Goal: Task Accomplishment & Management: Complete application form

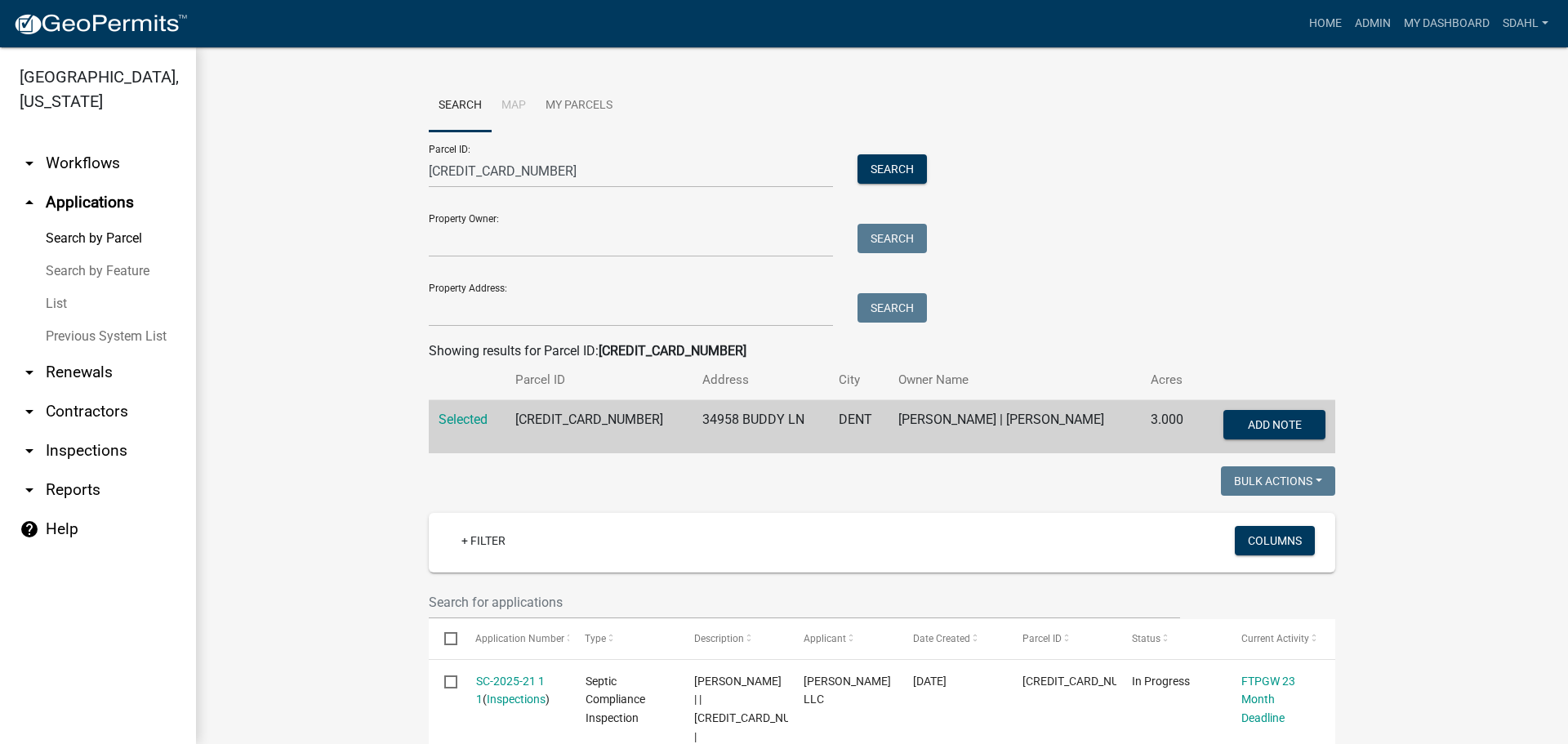
scroll to position [409, 0]
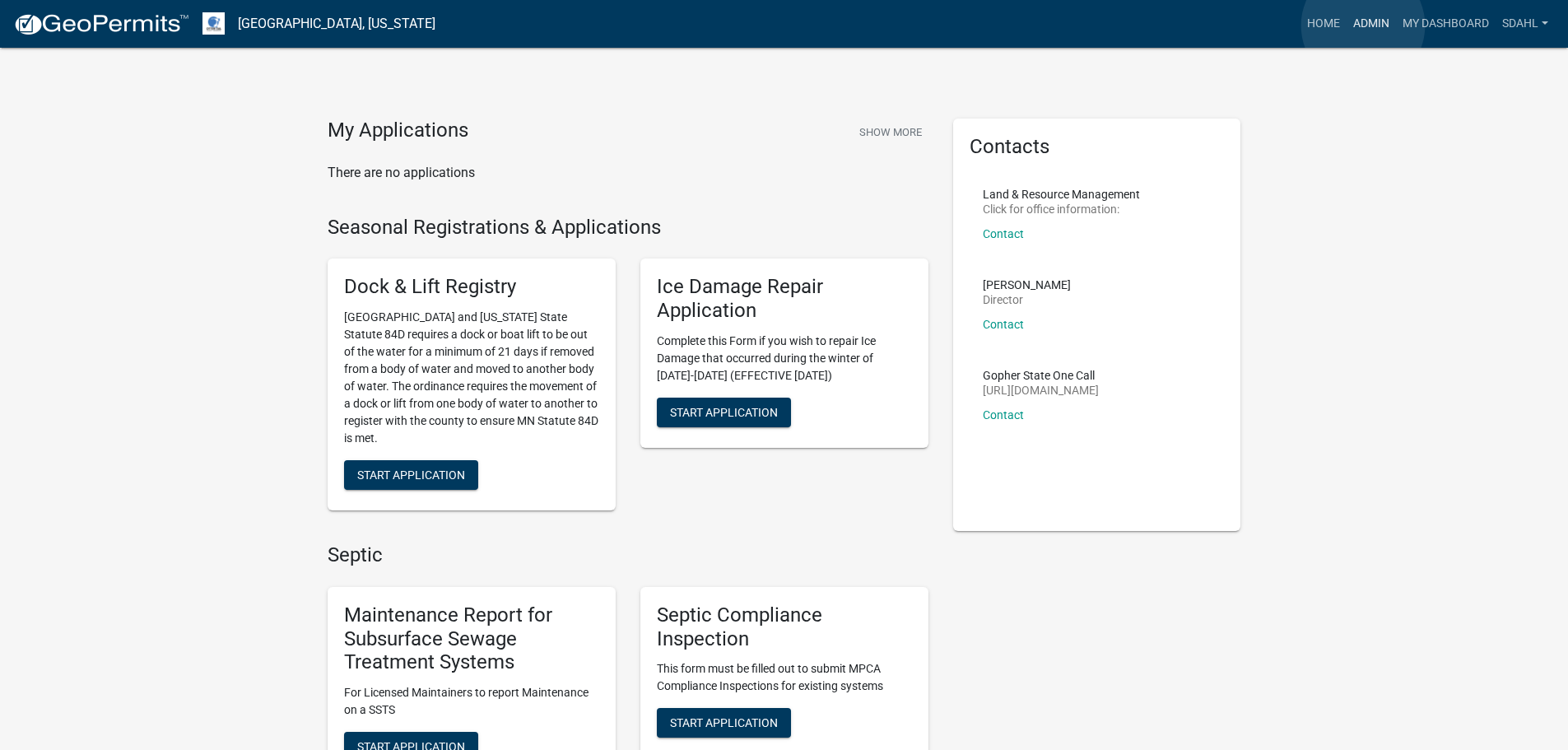
click at [1363, 26] on link "Admin" at bounding box center [1372, 24] width 49 height 31
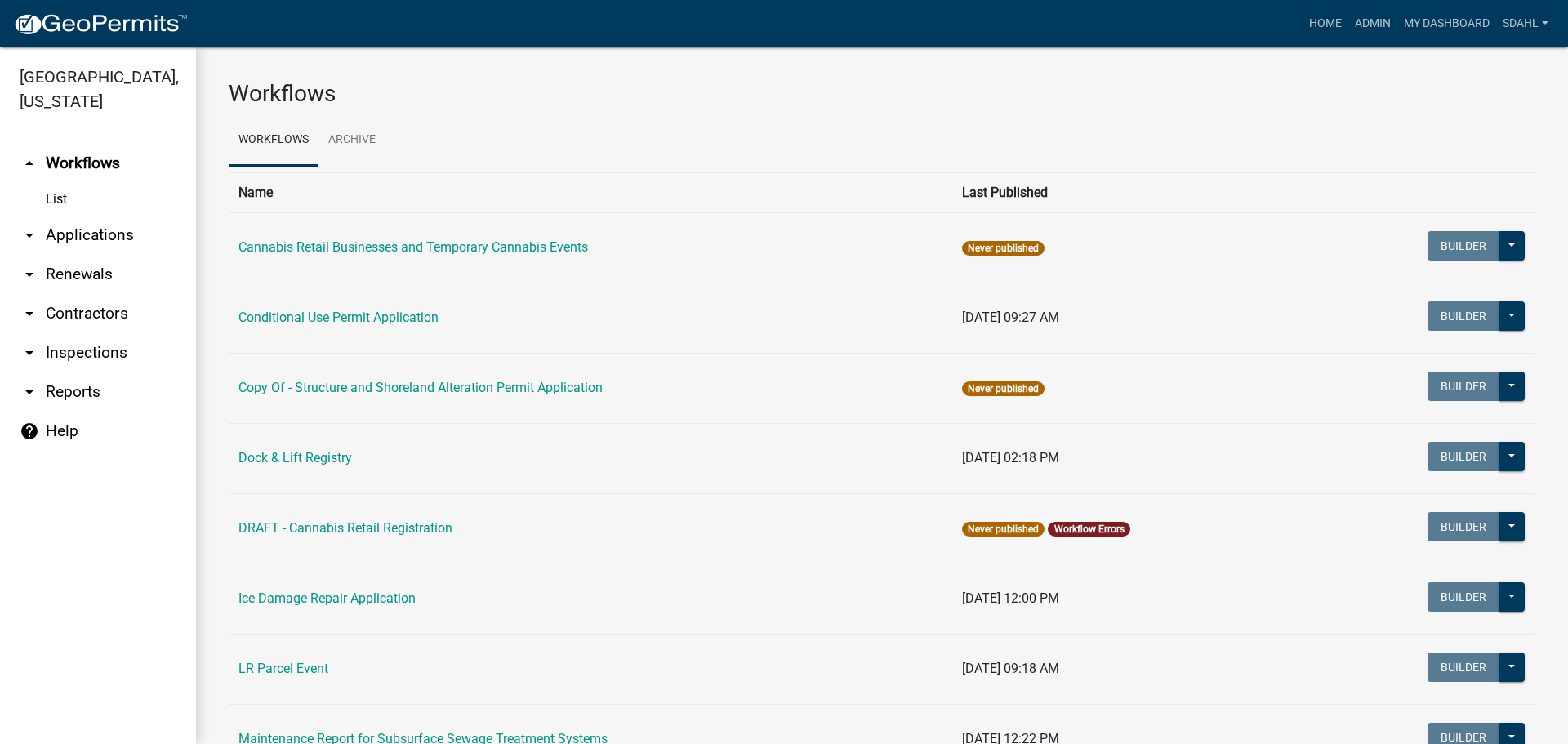
click at [98, 229] on link "arrow_drop_down Applications" at bounding box center [97, 235] width 196 height 39
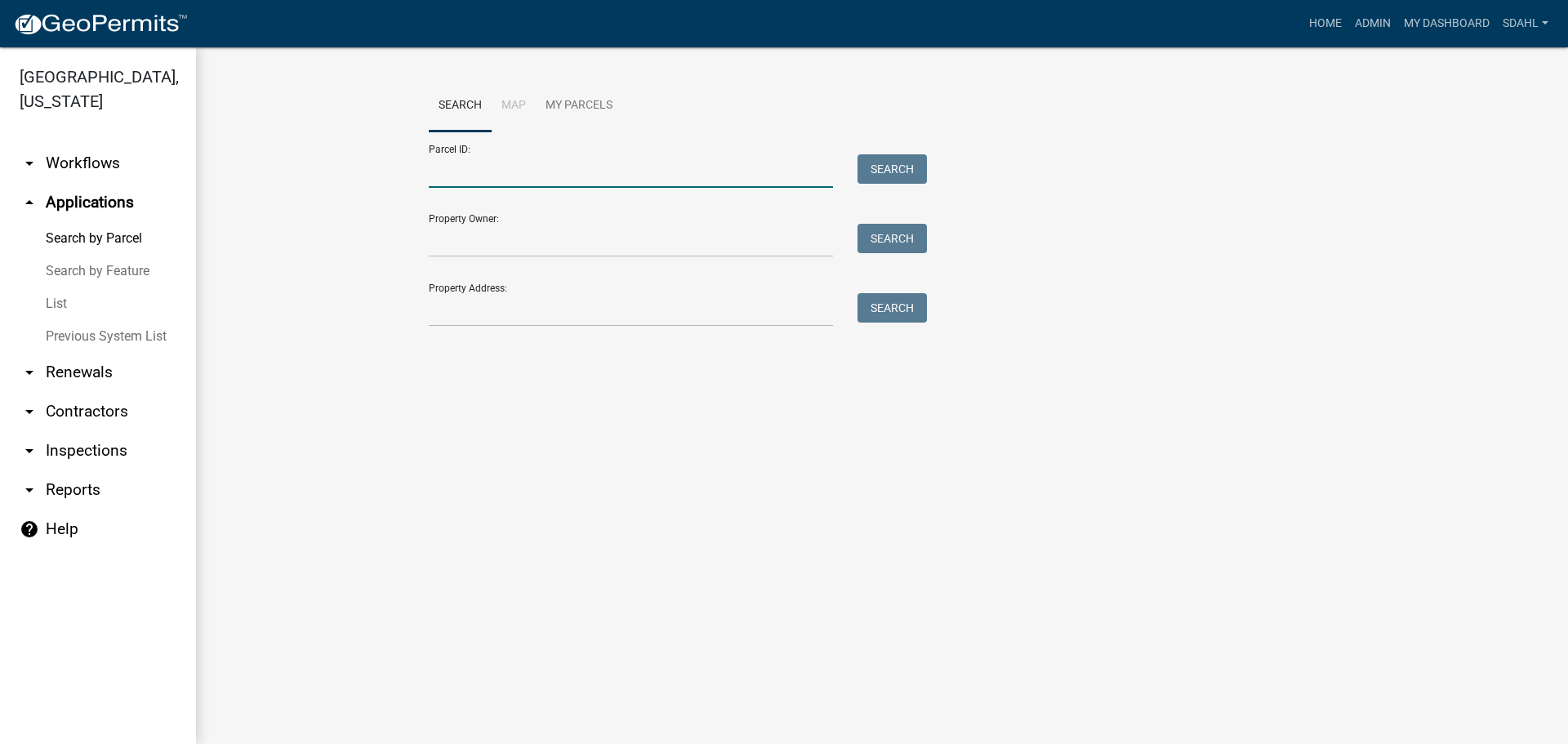
click at [470, 166] on input "Parcel ID:" at bounding box center [631, 171] width 404 height 33
paste input "29000990678000"
click at [883, 163] on button "Search" at bounding box center [892, 169] width 69 height 29
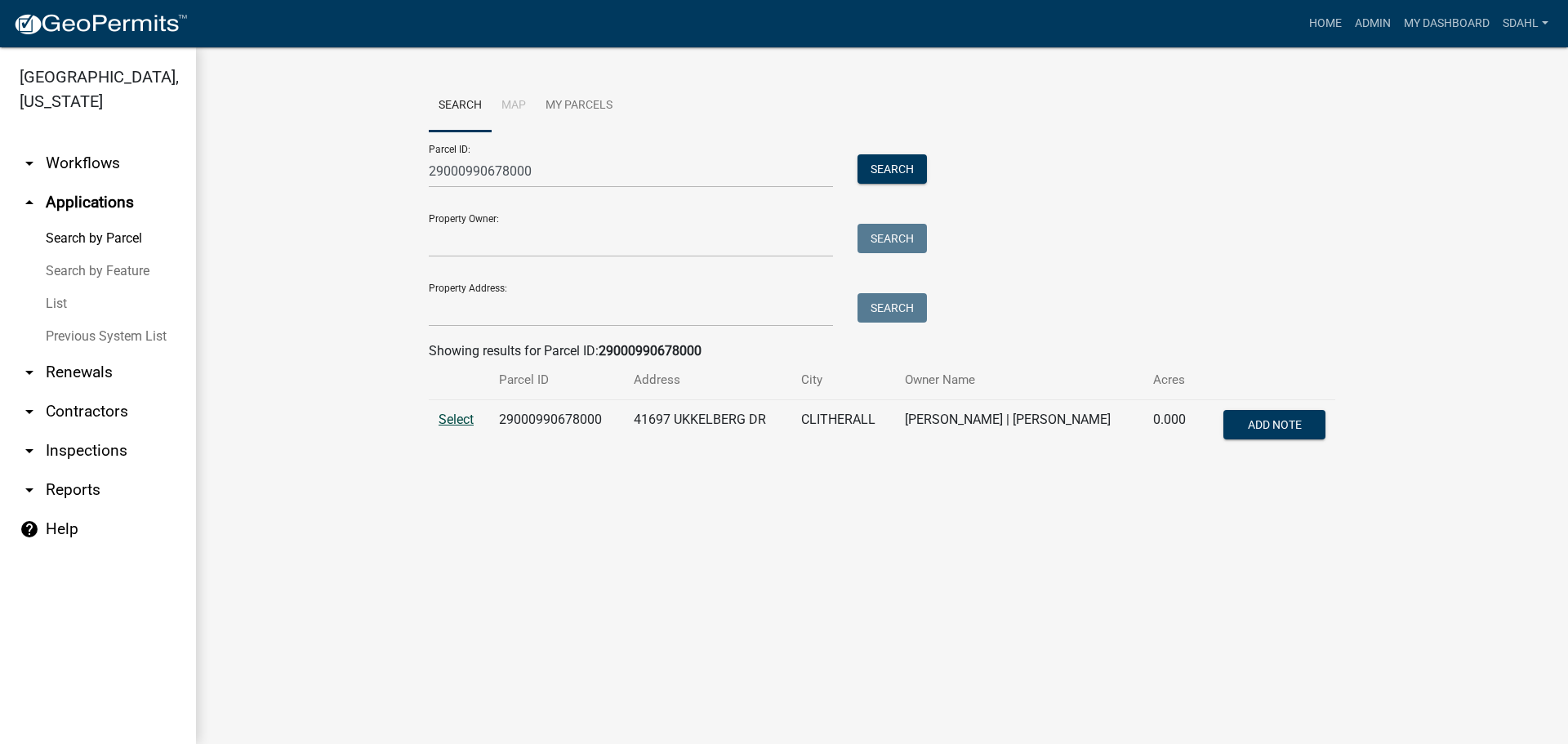
click at [445, 418] on span "Select" at bounding box center [456, 419] width 35 height 16
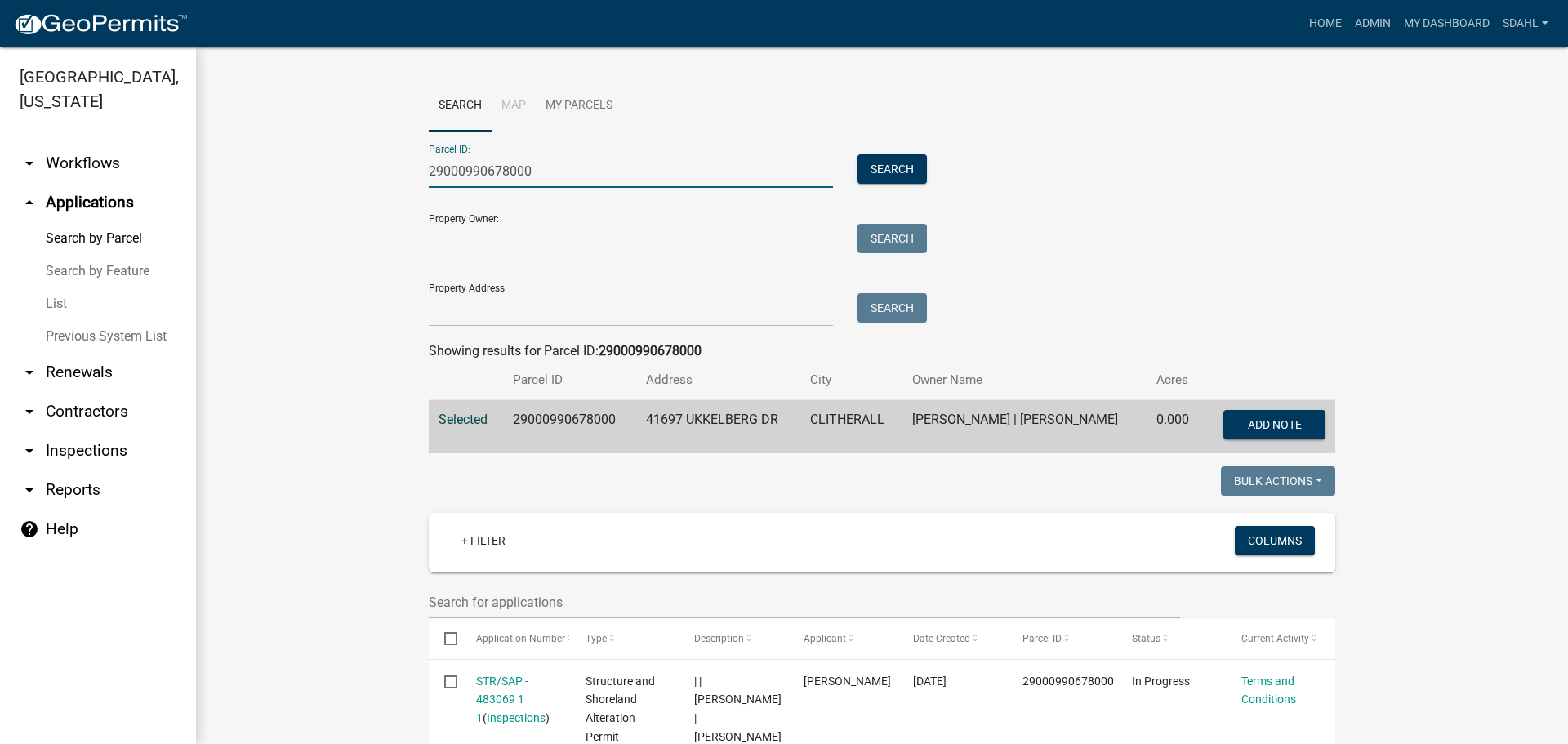
drag, startPoint x: 540, startPoint y: 176, endPoint x: 392, endPoint y: 187, distance: 148.4
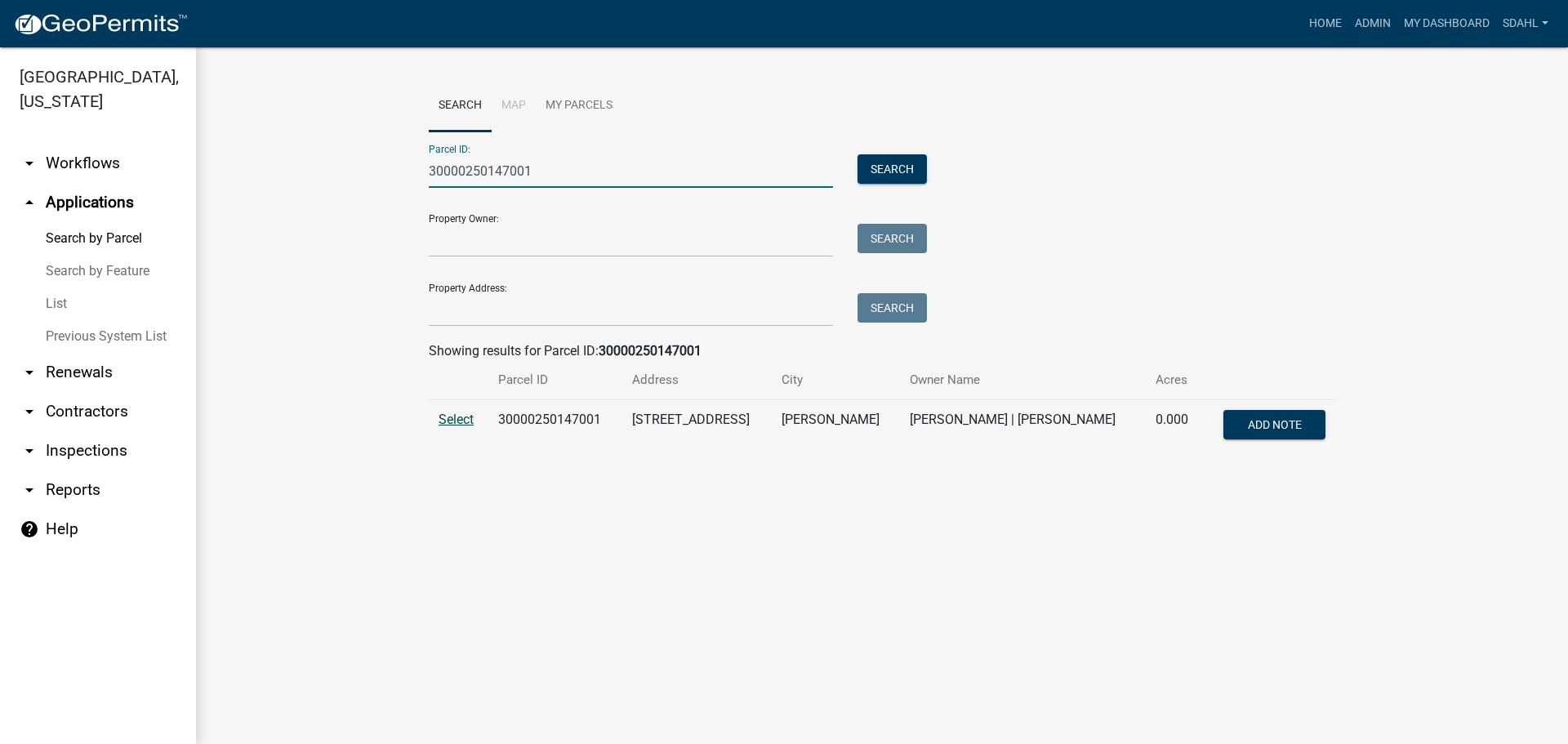
type input "30000250147001"
click at [457, 416] on span "Select" at bounding box center [456, 419] width 35 height 16
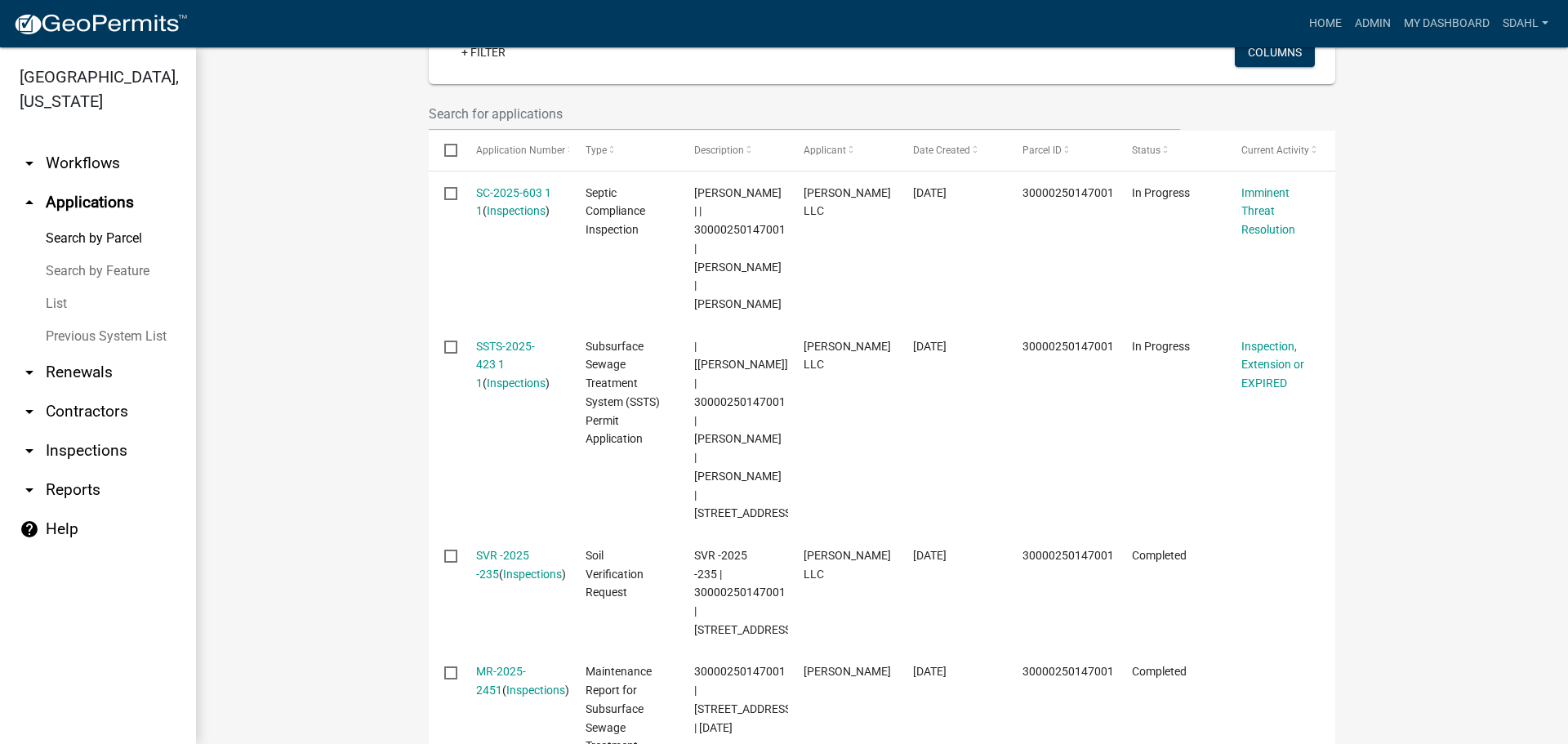
scroll to position [490, 0]
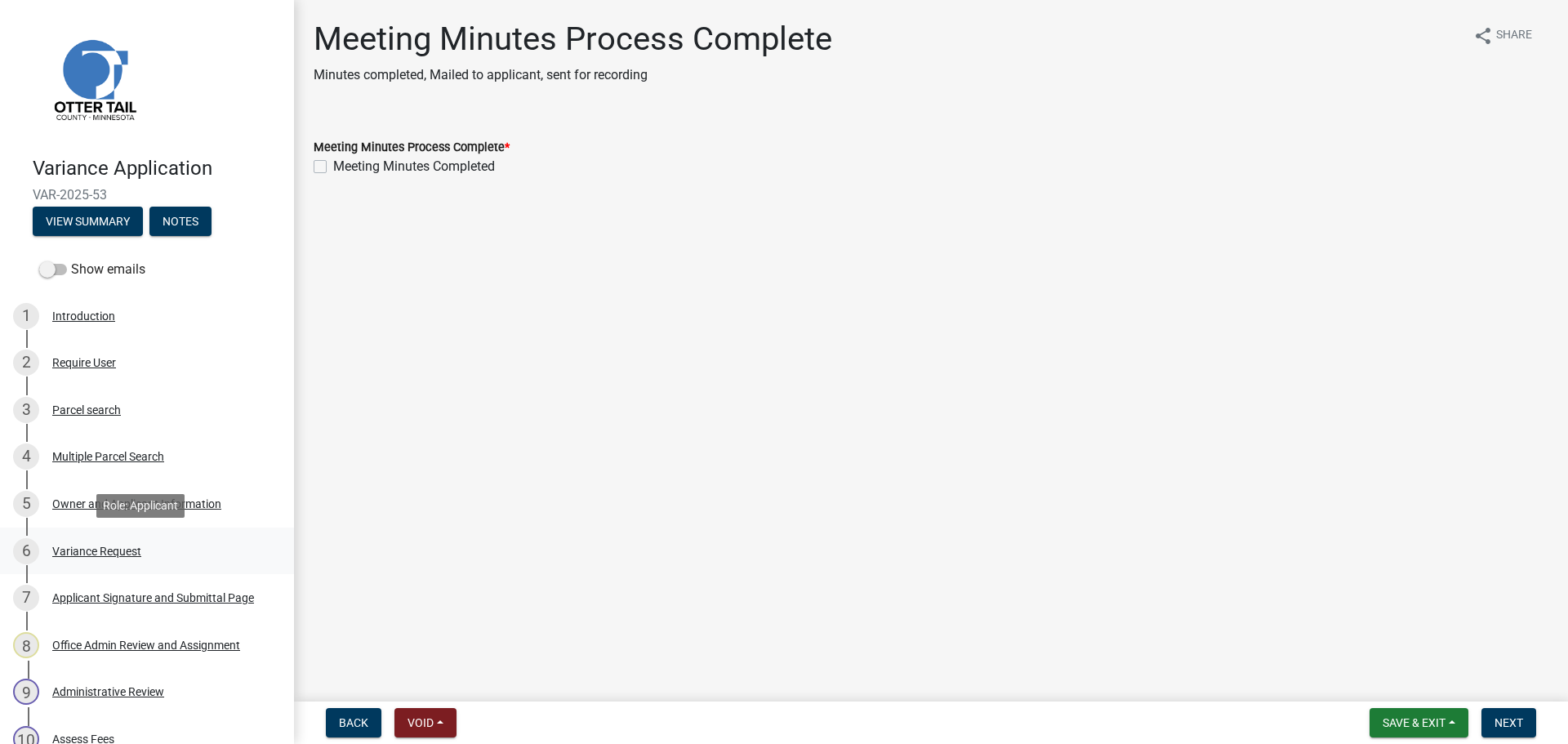
click at [116, 555] on div "Variance Request" at bounding box center [96, 552] width 89 height 12
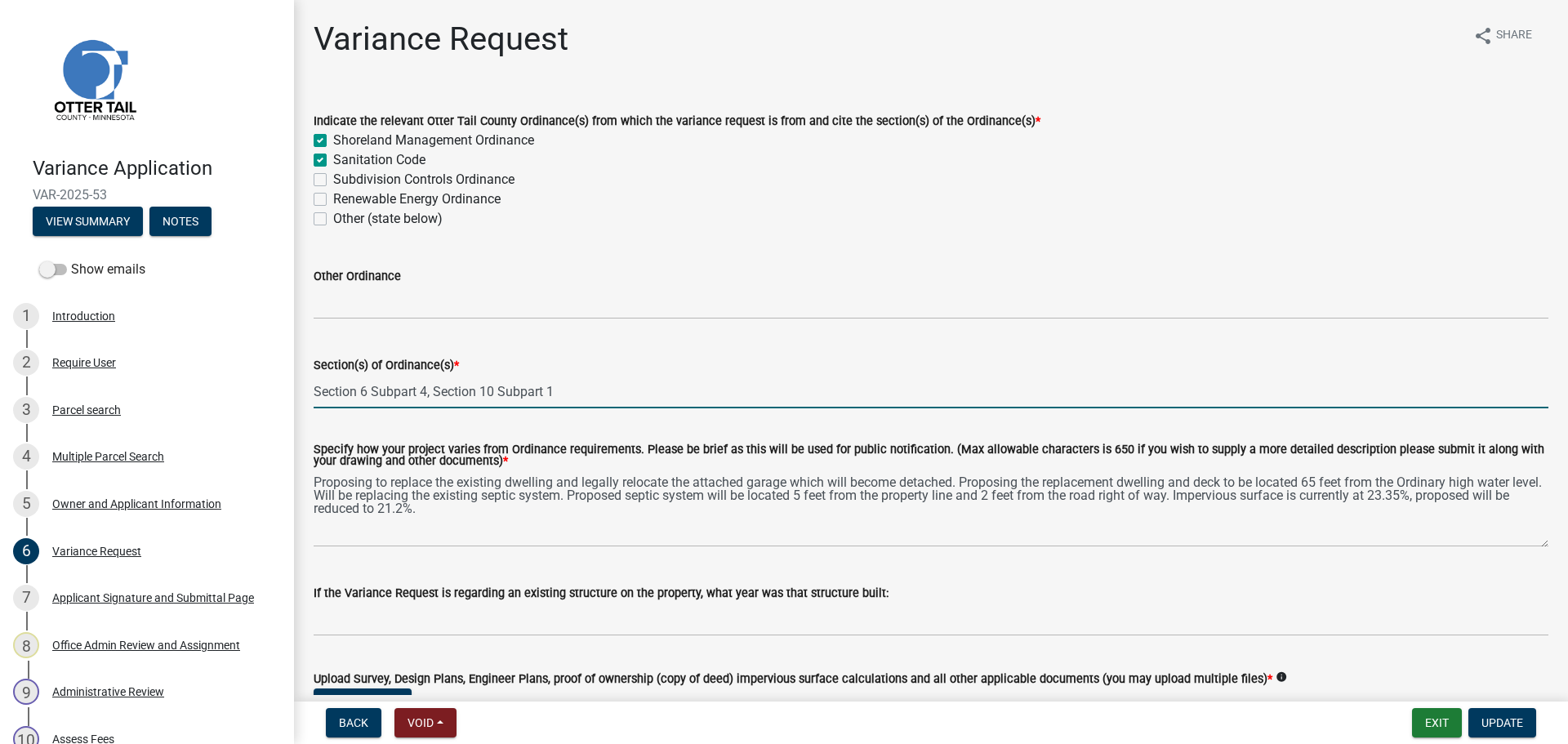
click at [606, 396] on input "Section 6 Subpart 4, Section 10 Subpart 1" at bounding box center [931, 392] width 1235 height 33
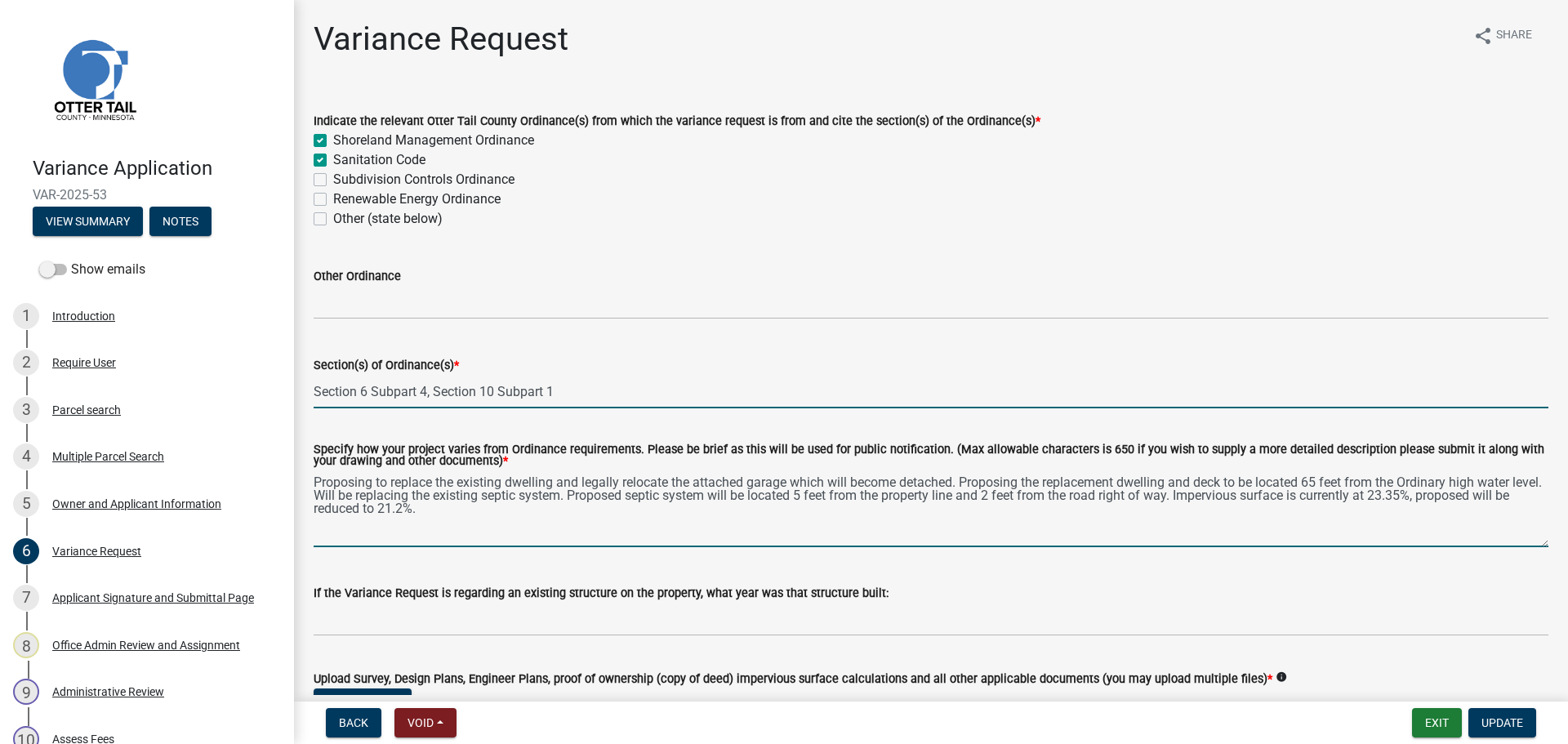
click at [478, 521] on textarea "Proposing to replace the existing dwelling and legally relocate the attached ga…" at bounding box center [931, 509] width 1235 height 77
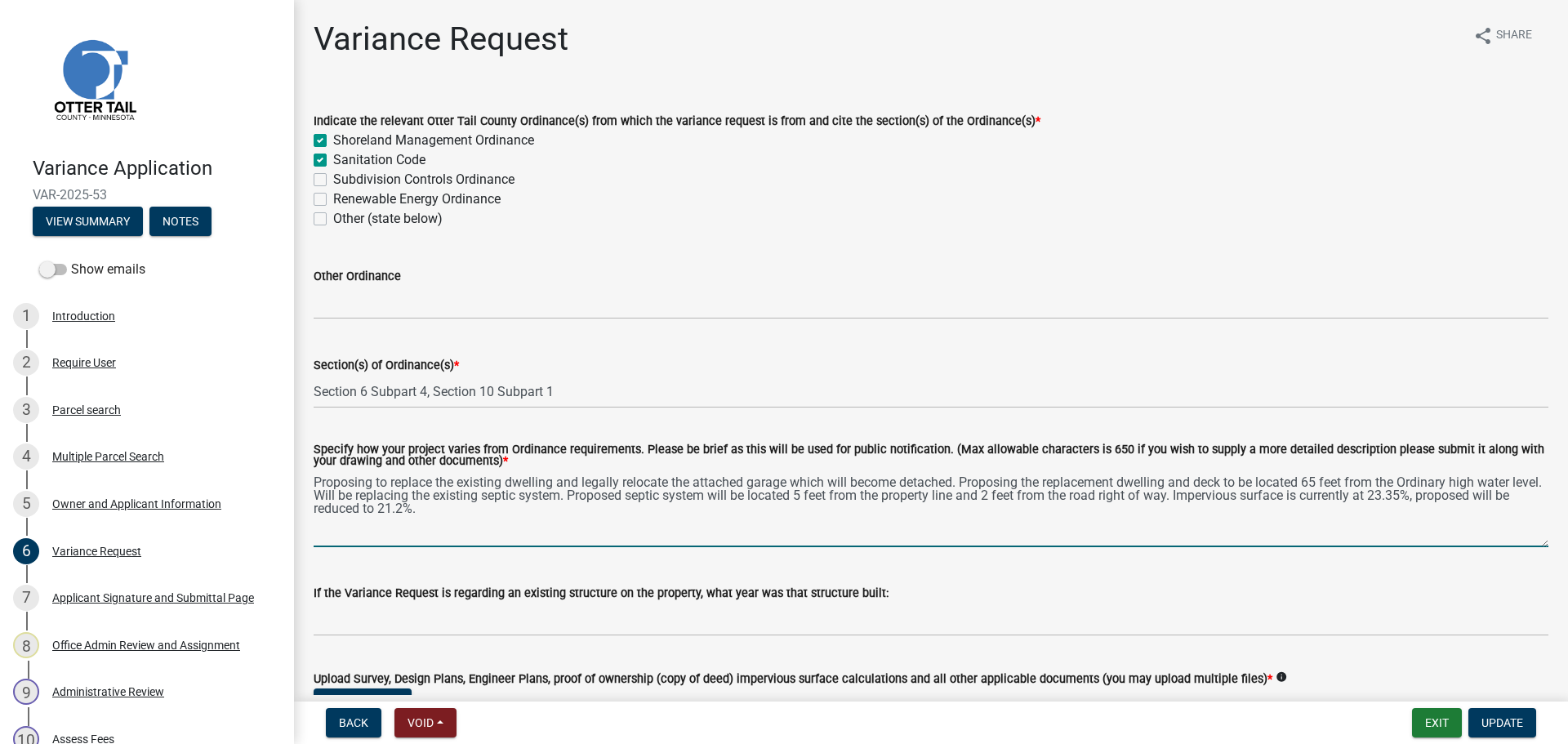
click at [471, 511] on textarea "Proposing to replace the existing dwelling and legally relocate the attached ga…" at bounding box center [931, 509] width 1235 height 77
click at [472, 516] on textarea "Proposing to replace the existing dwelling and legally relocate the attached ga…" at bounding box center [931, 509] width 1235 height 77
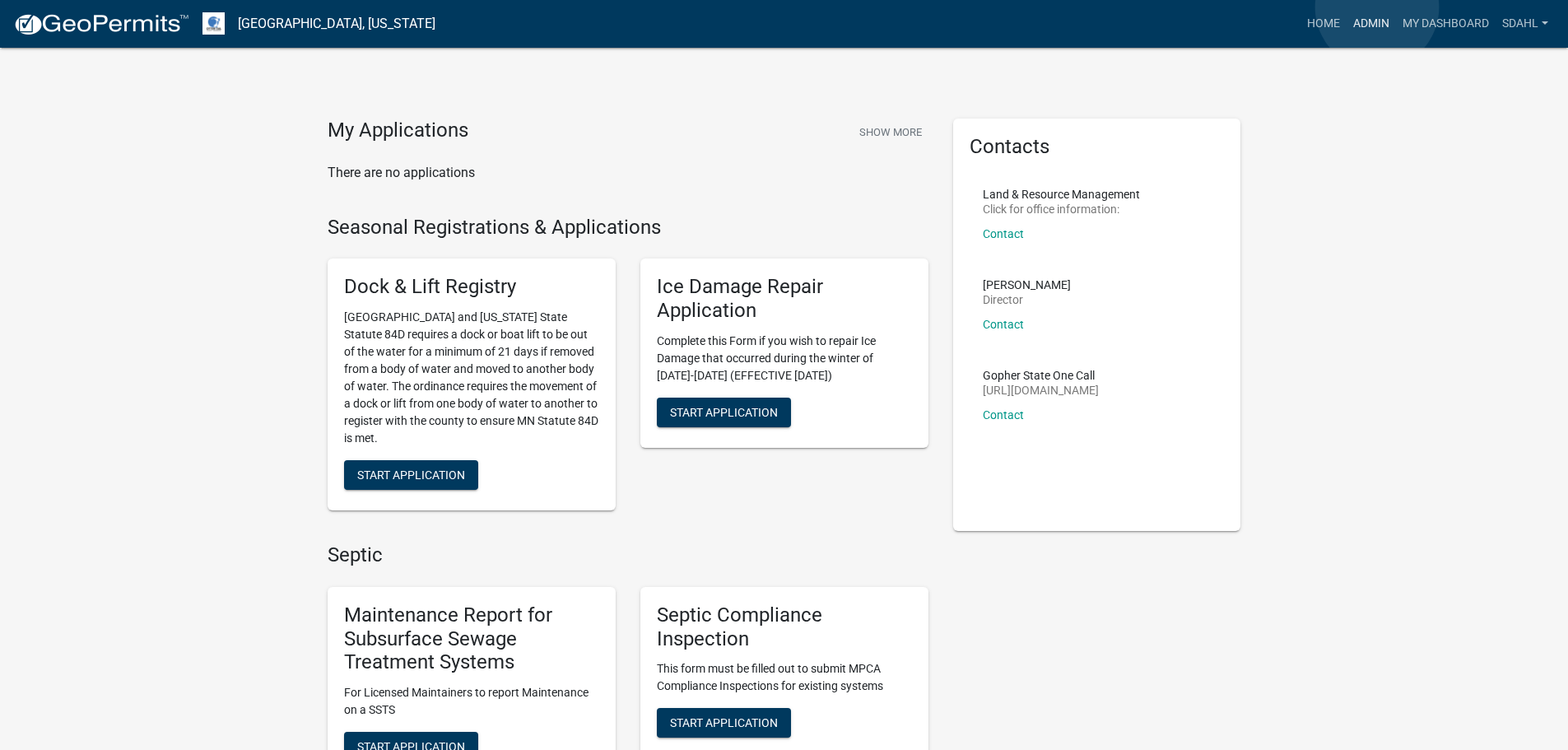
click at [1377, 7] on nav "Otter Tail County, Minnesota more_horiz Home Admin My Dashboard sdahl Admin Acc…" at bounding box center [784, 24] width 1568 height 48
click at [1372, 25] on link "Admin" at bounding box center [1372, 24] width 49 height 31
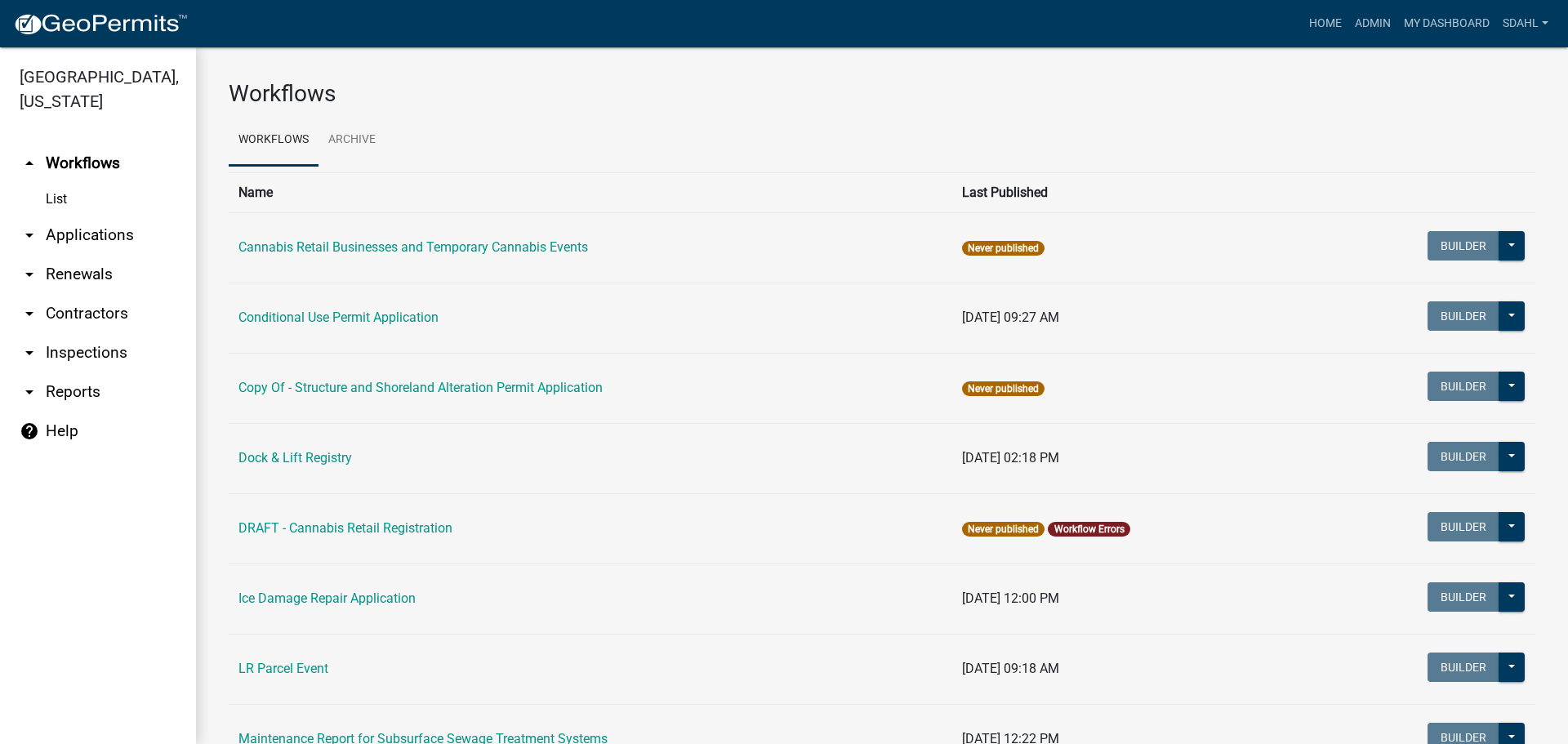
click at [81, 236] on link "arrow_drop_down Applications" at bounding box center [97, 235] width 196 height 39
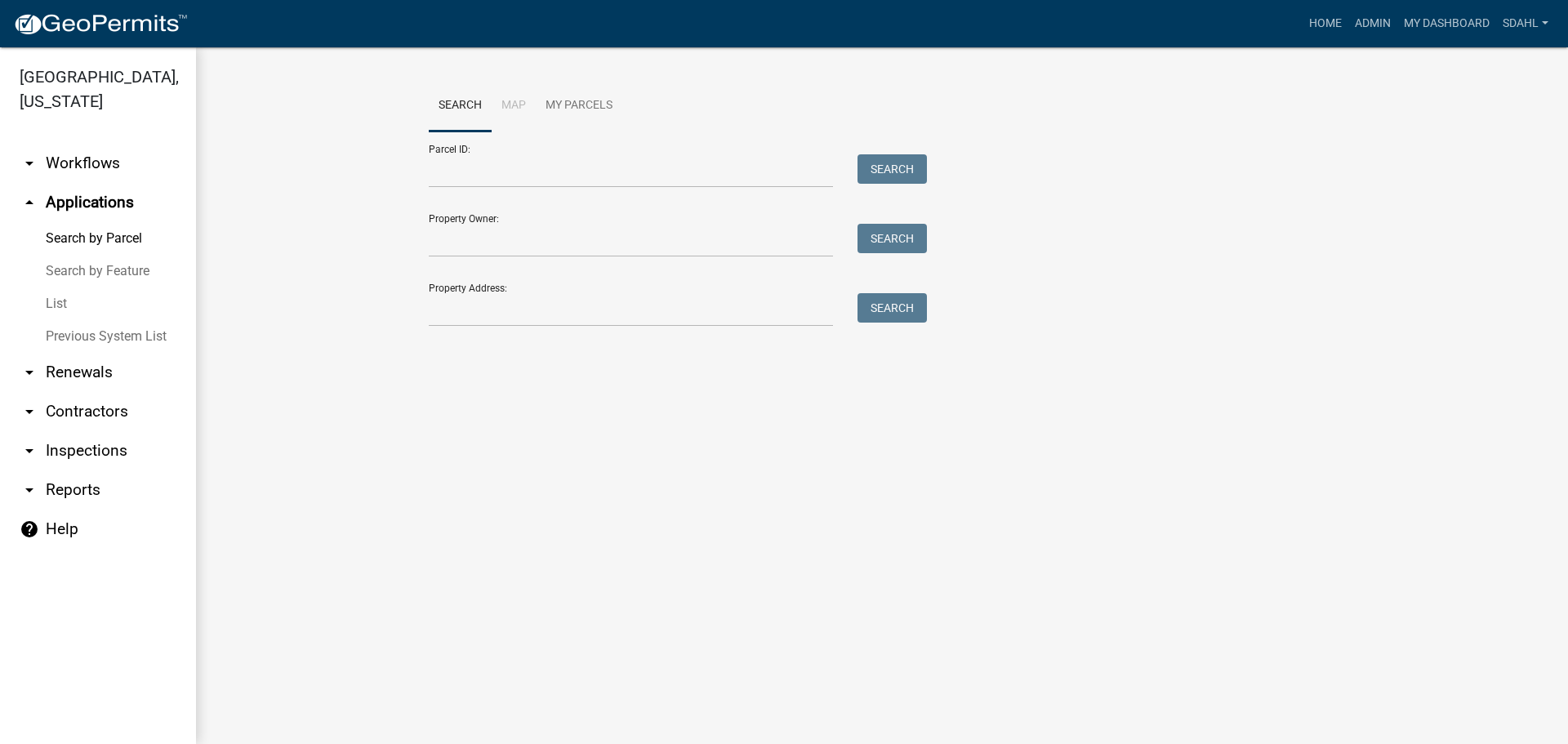
click at [94, 165] on link "arrow_drop_down Workflows" at bounding box center [97, 163] width 196 height 39
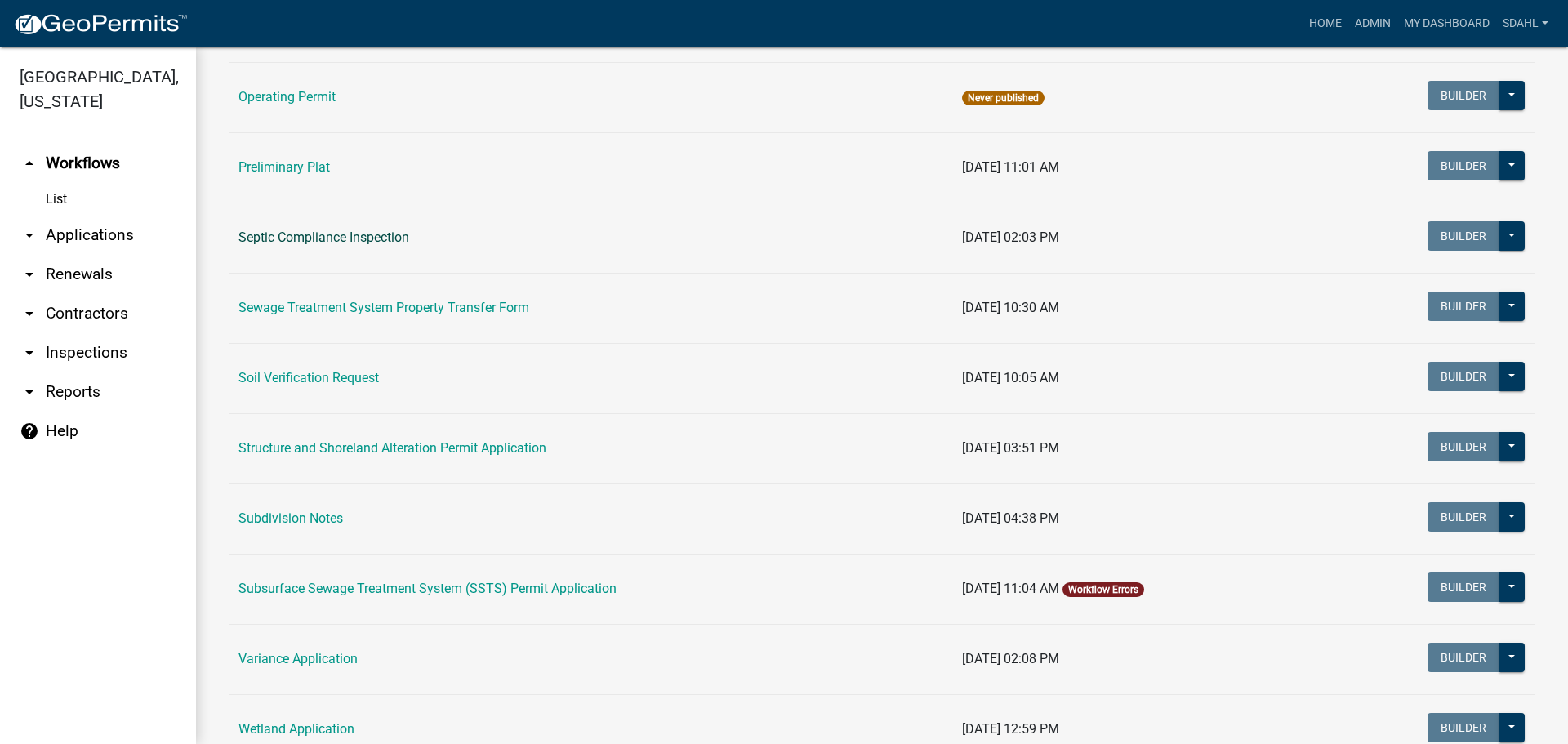
scroll to position [899, 0]
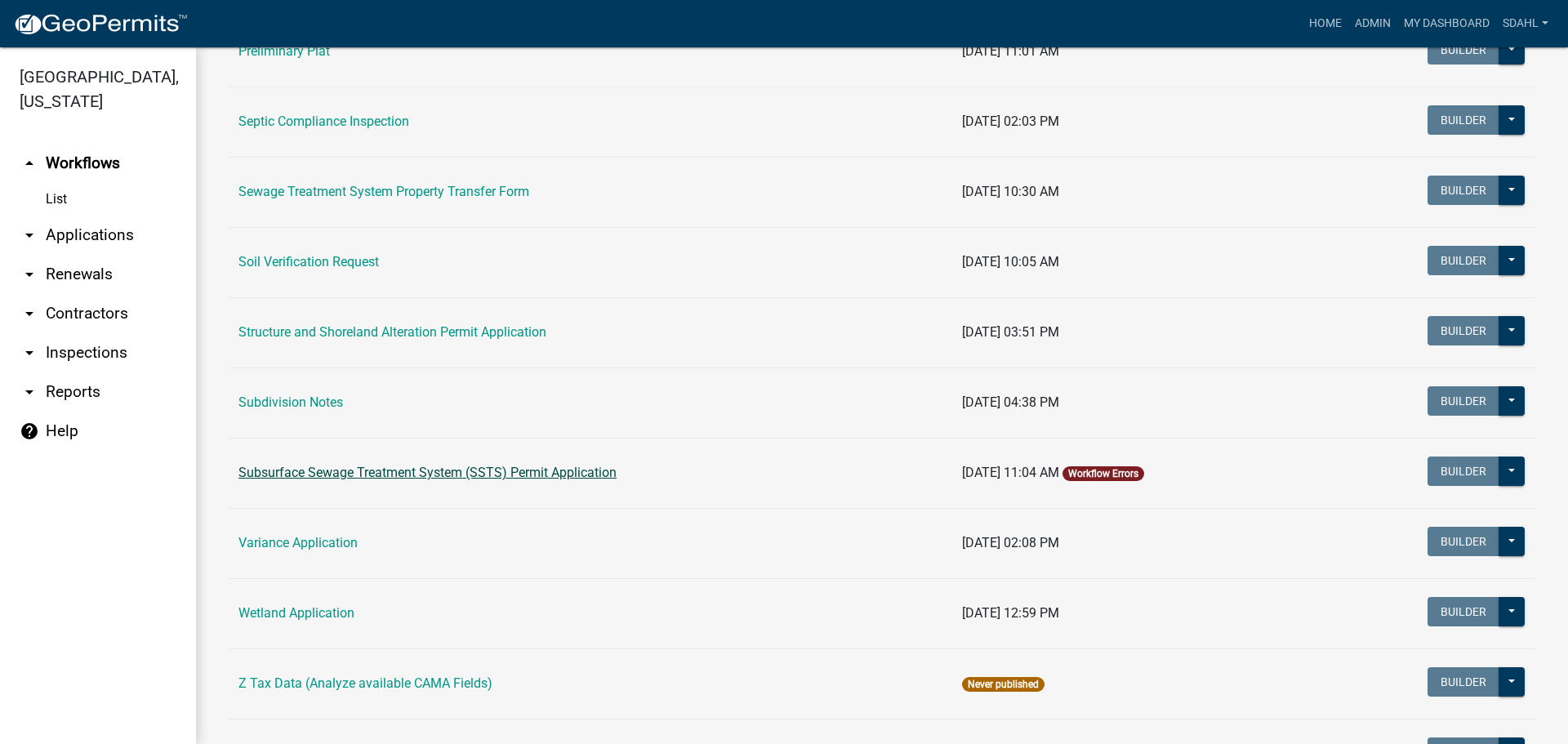
click at [436, 478] on link "Subsurface Sewage Treatment System (SSTS) Permit Application" at bounding box center [428, 473] width 378 height 16
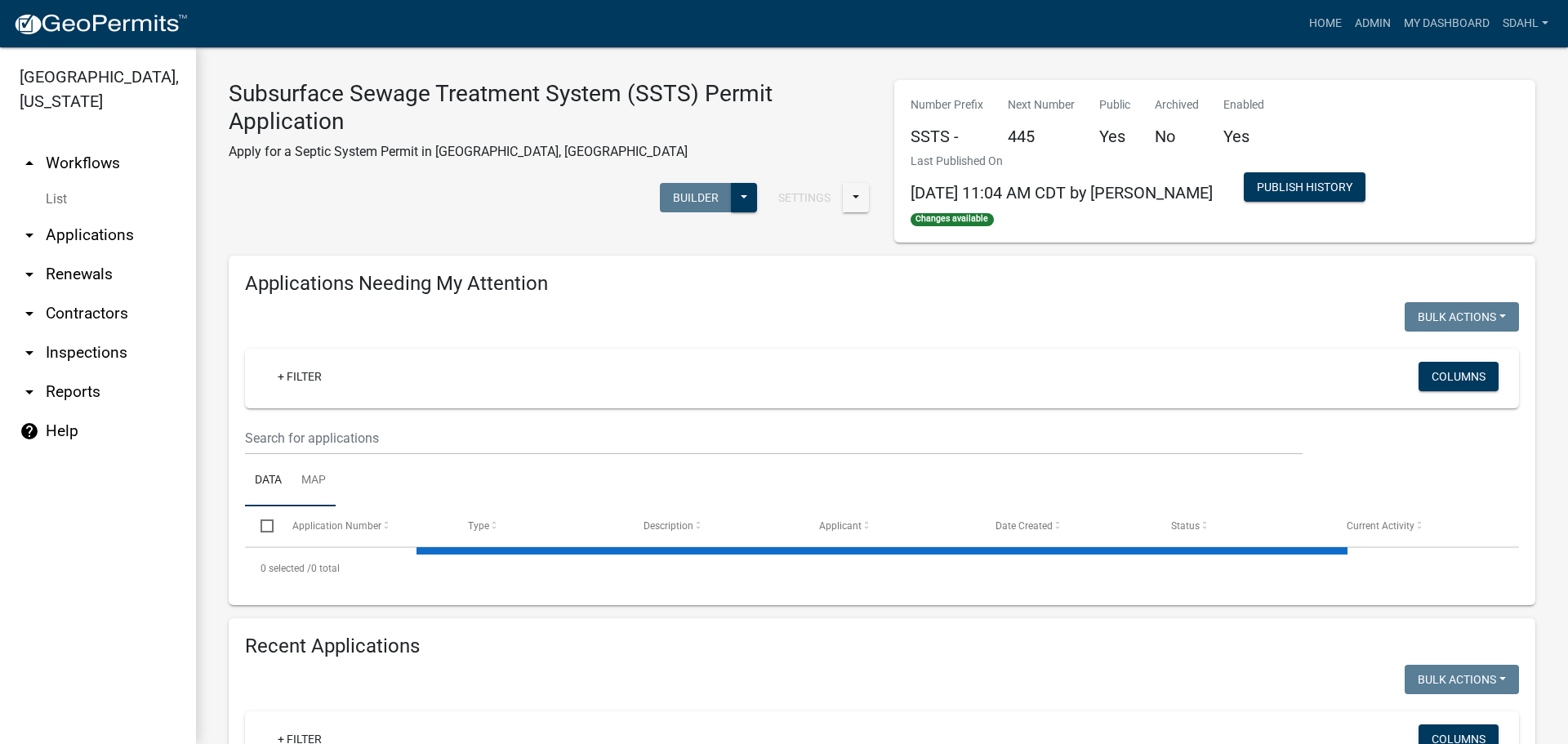
select select "1: 25"
select select "3: 100"
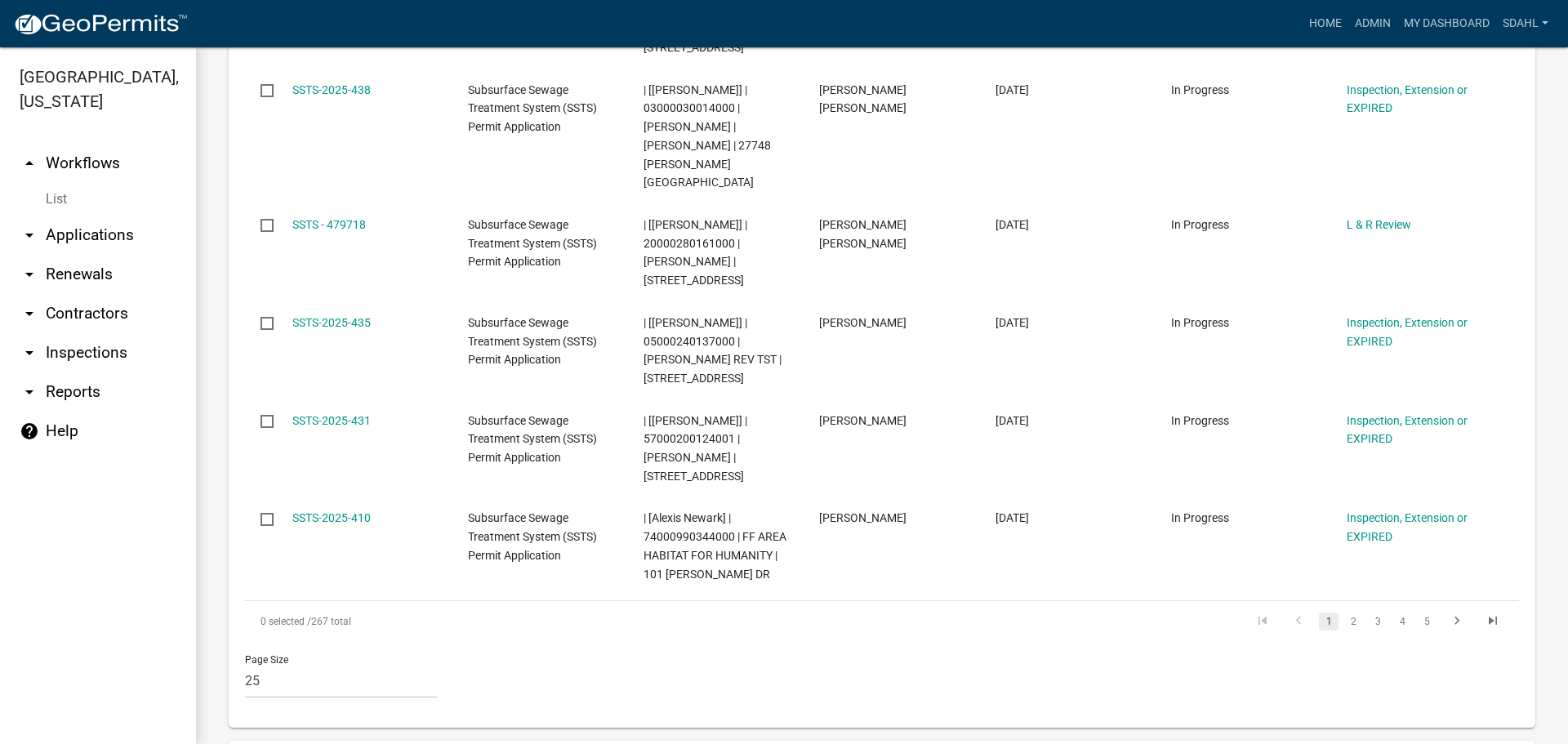
scroll to position [2941, 0]
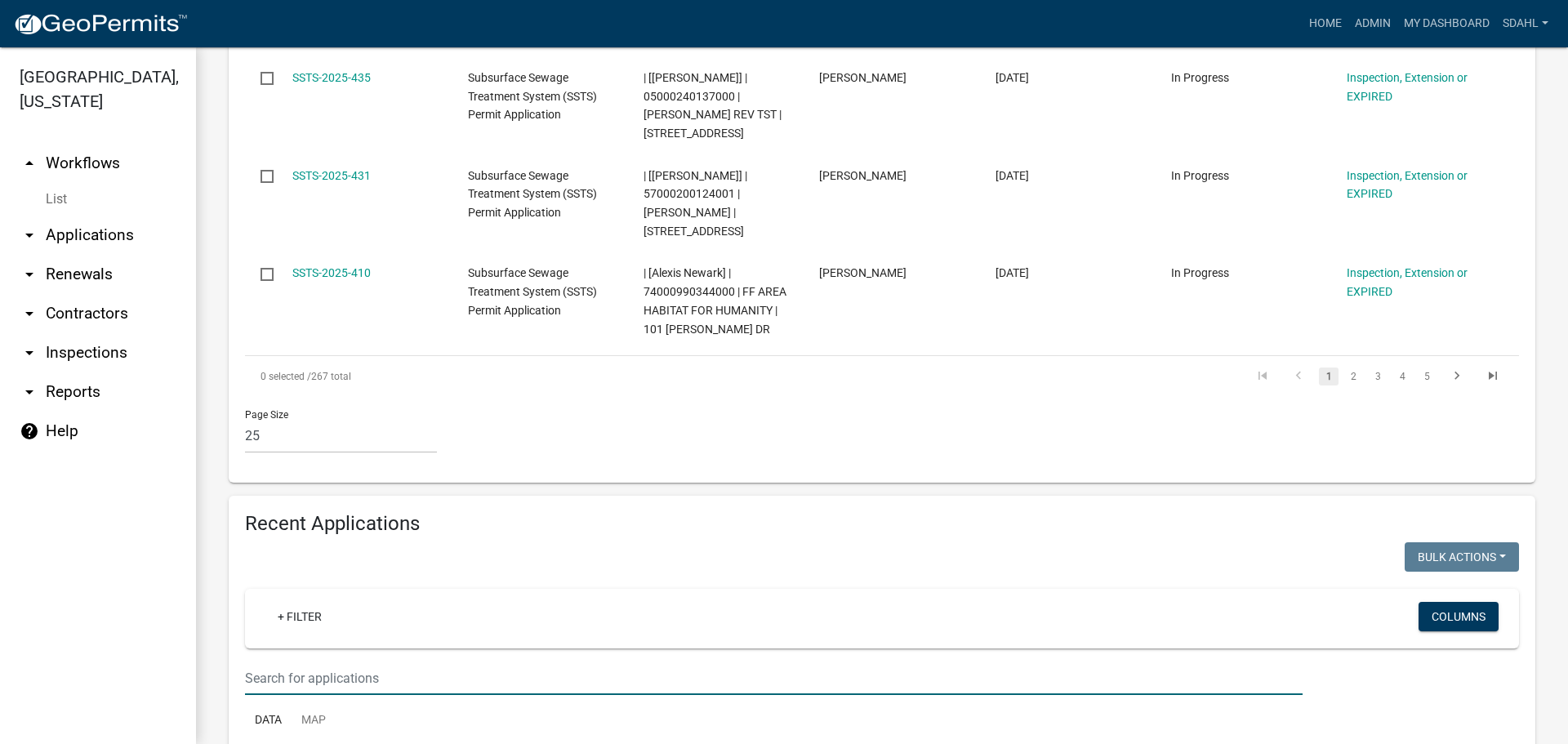
click at [325, 662] on input "text" at bounding box center [773, 679] width 1057 height 33
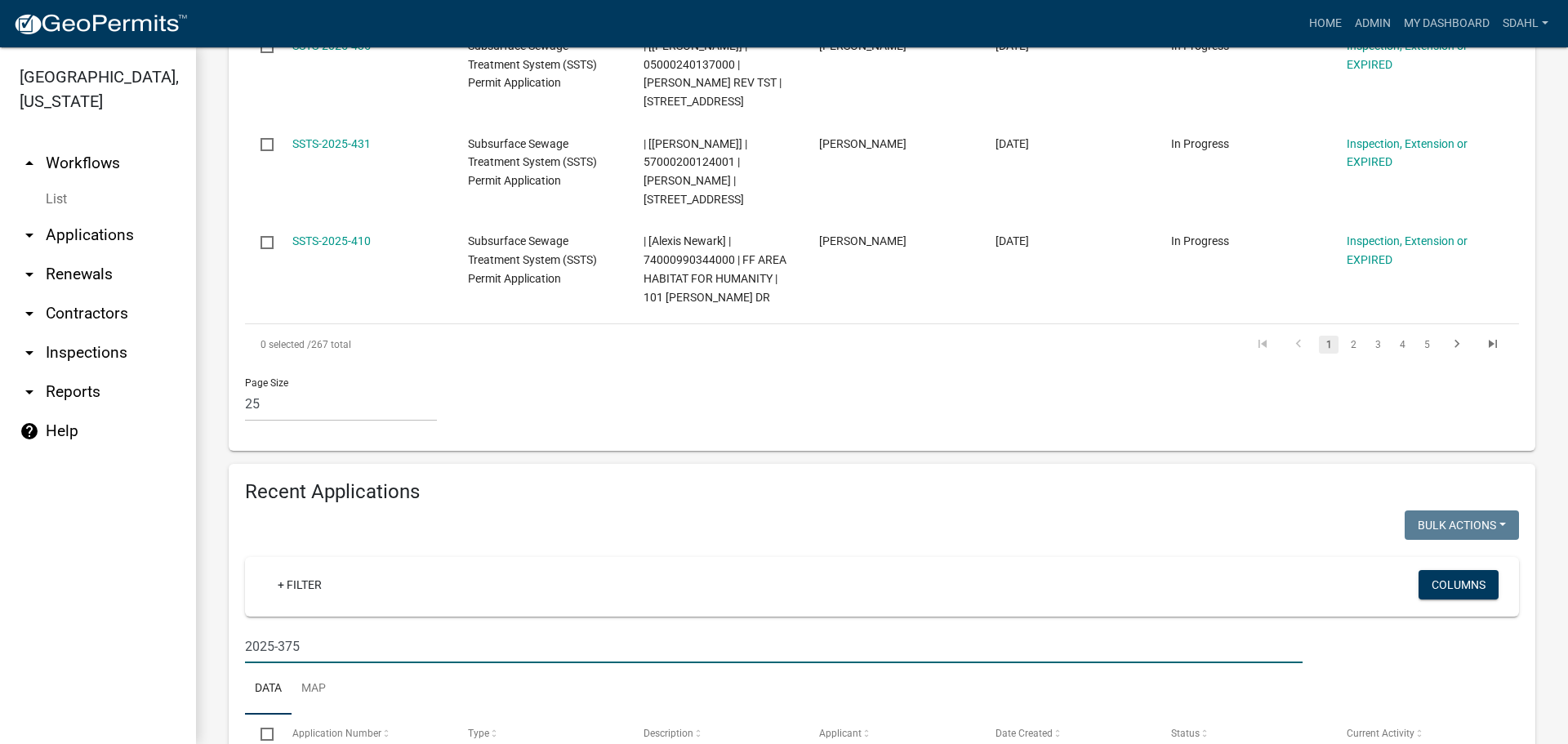
type input "2025-375"
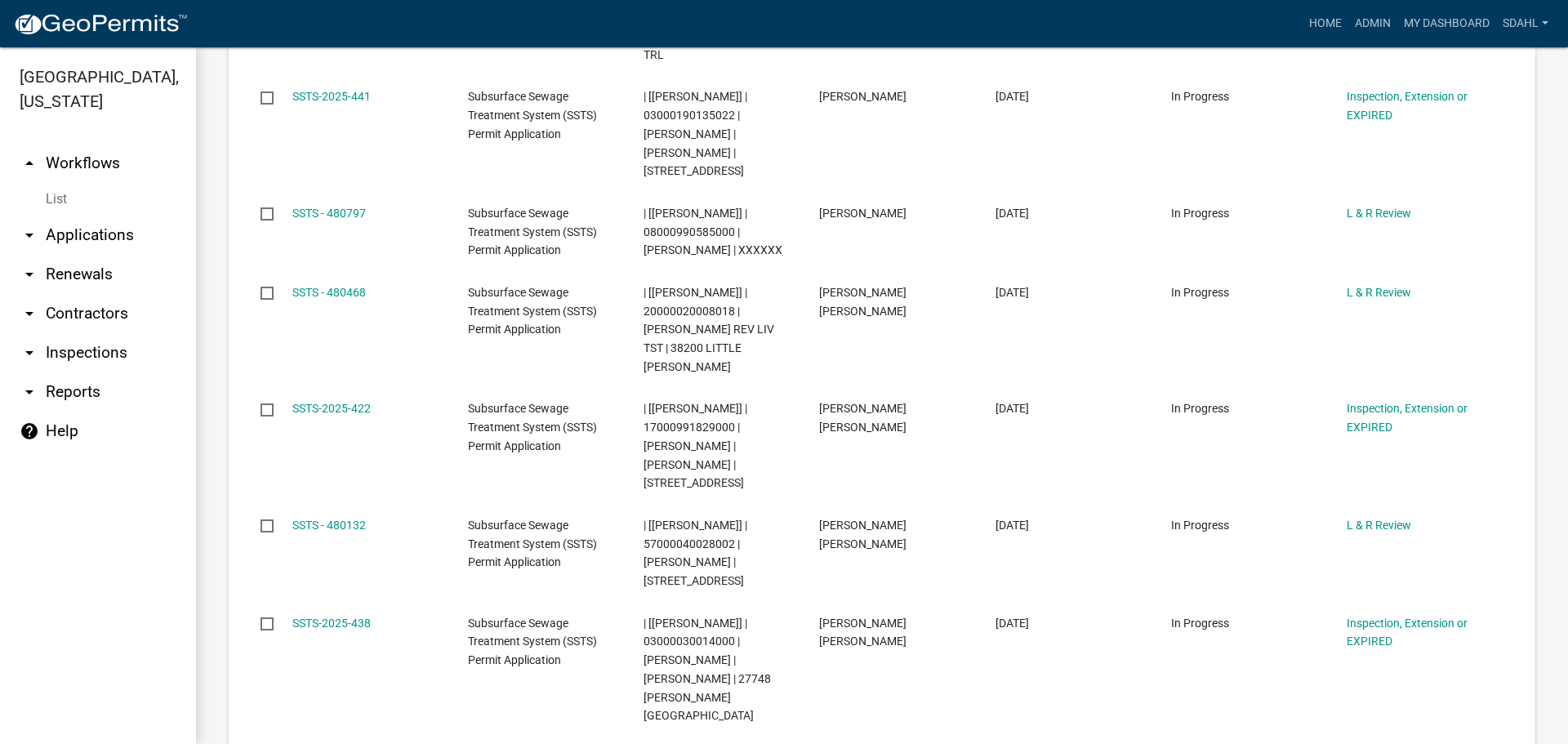
scroll to position [2156, 0]
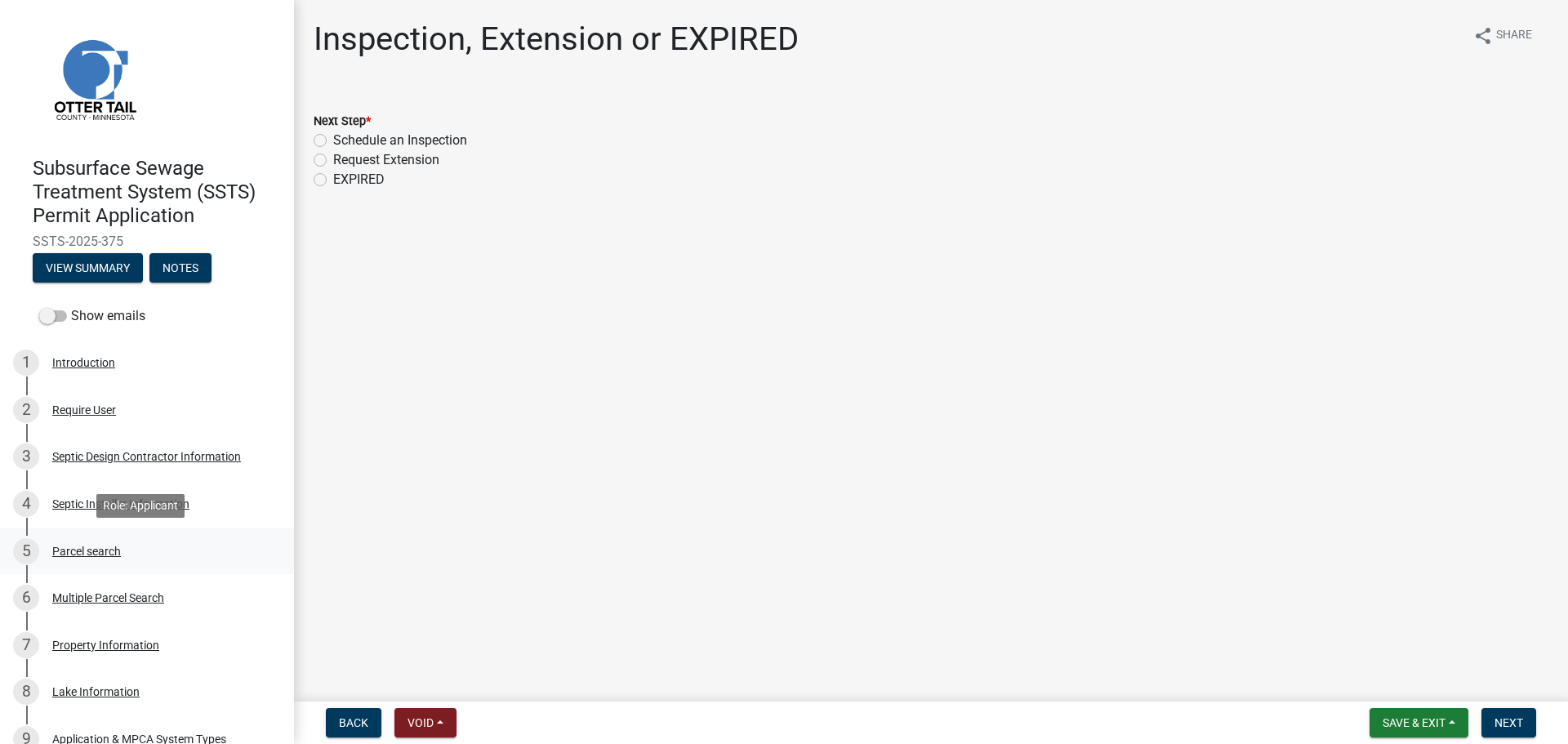
click at [98, 554] on div "Parcel search" at bounding box center [87, 552] width 68 height 12
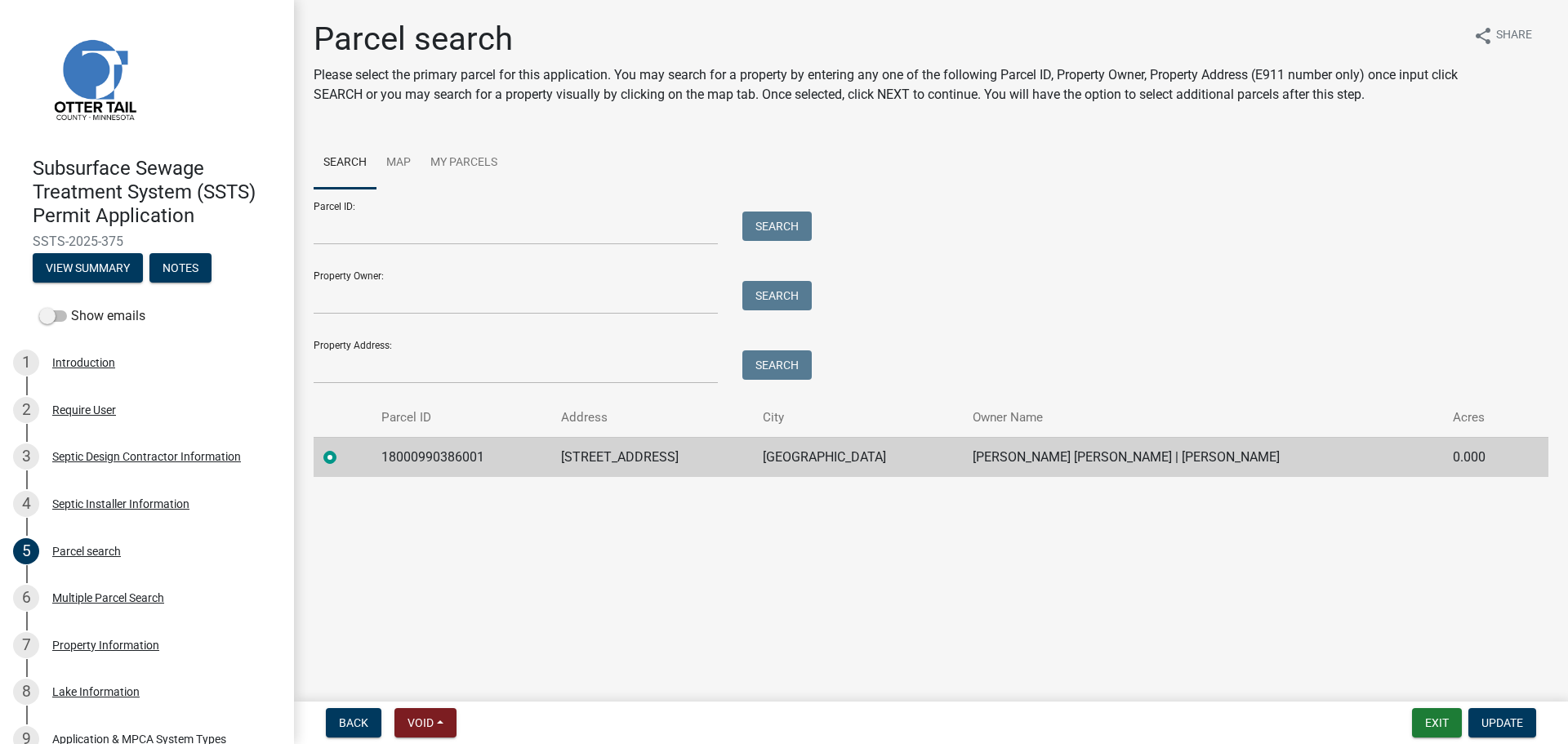
click at [135, 239] on span "SSTS-2025-375" at bounding box center [147, 242] width 229 height 16
drag, startPoint x: 135, startPoint y: 239, endPoint x: 35, endPoint y: 250, distance: 100.6
click at [35, 250] on span "SSTS-2025-375" at bounding box center [147, 242] width 229 height 16
copy span "SSTS-2025-375"
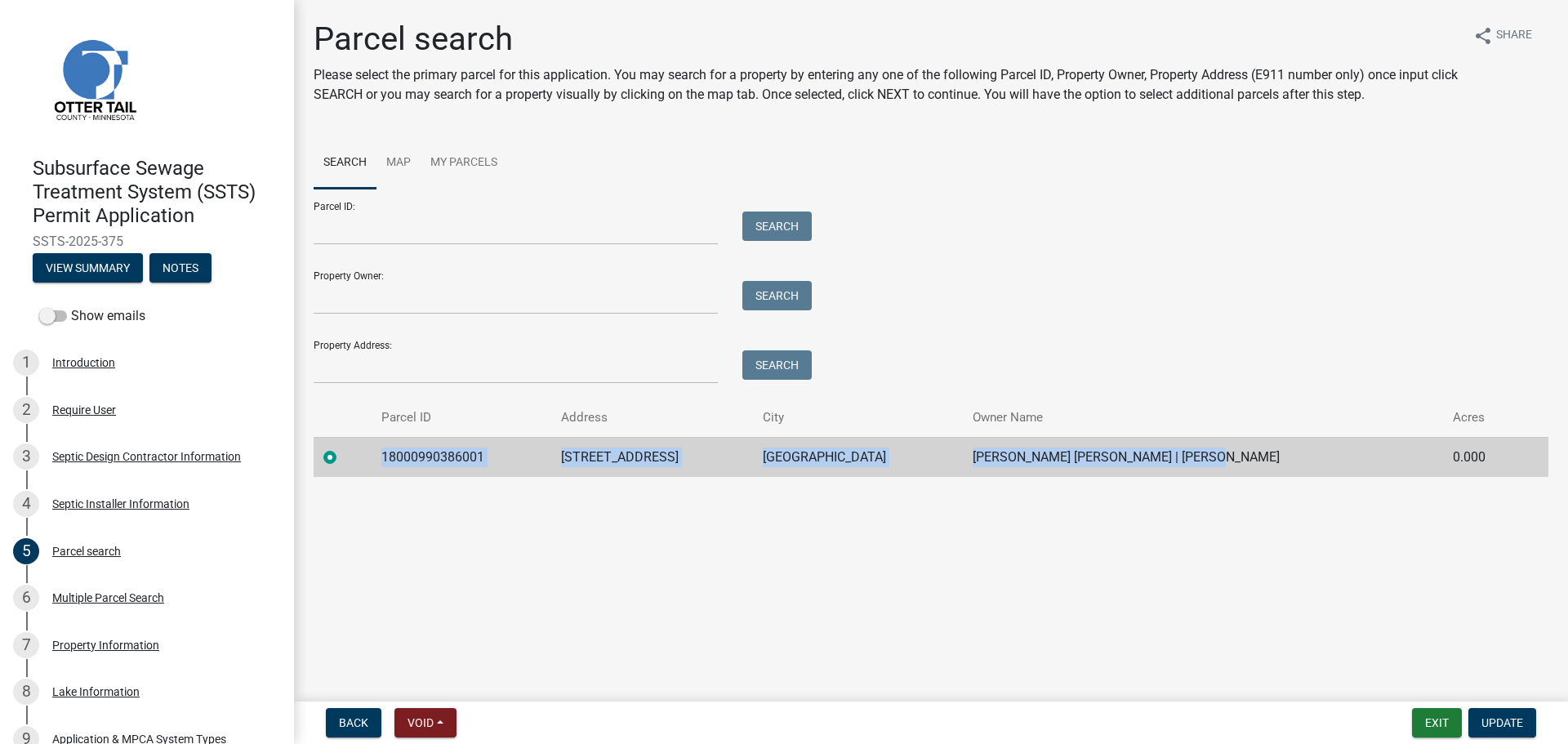
drag, startPoint x: 385, startPoint y: 455, endPoint x: 1258, endPoint y: 473, distance: 873.2
click at [1258, 473] on tr "18000990386001 [STREET_ADDRESS] BATTLE LAKE [PERSON_NAME] [PERSON_NAME] | [PERS…" at bounding box center [931, 456] width 1235 height 40
copy tr "18000990386001 [STREET_ADDRESS] BATTLE LAKE [PERSON_NAME] [PERSON_NAME] | [PERS…"
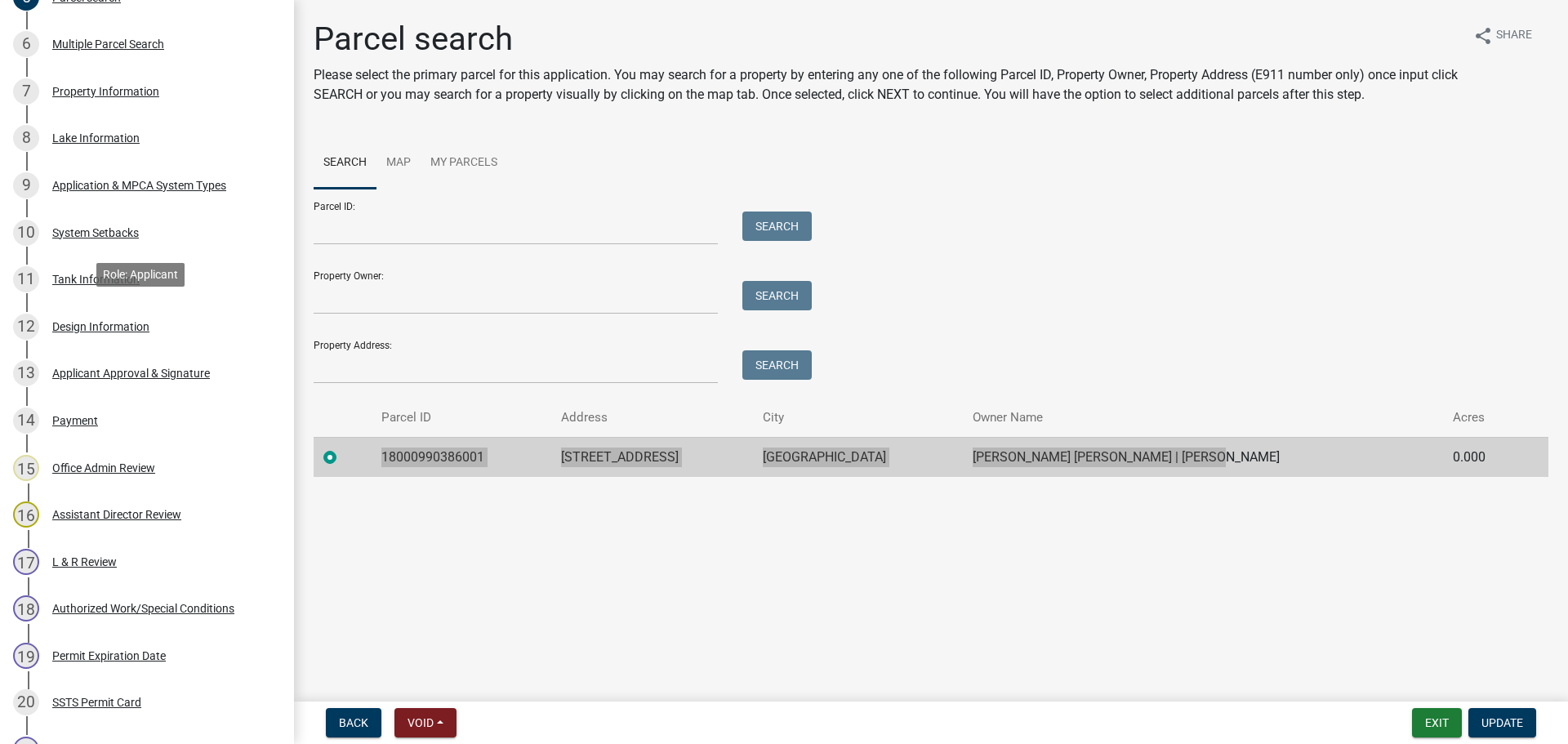
scroll to position [782, 0]
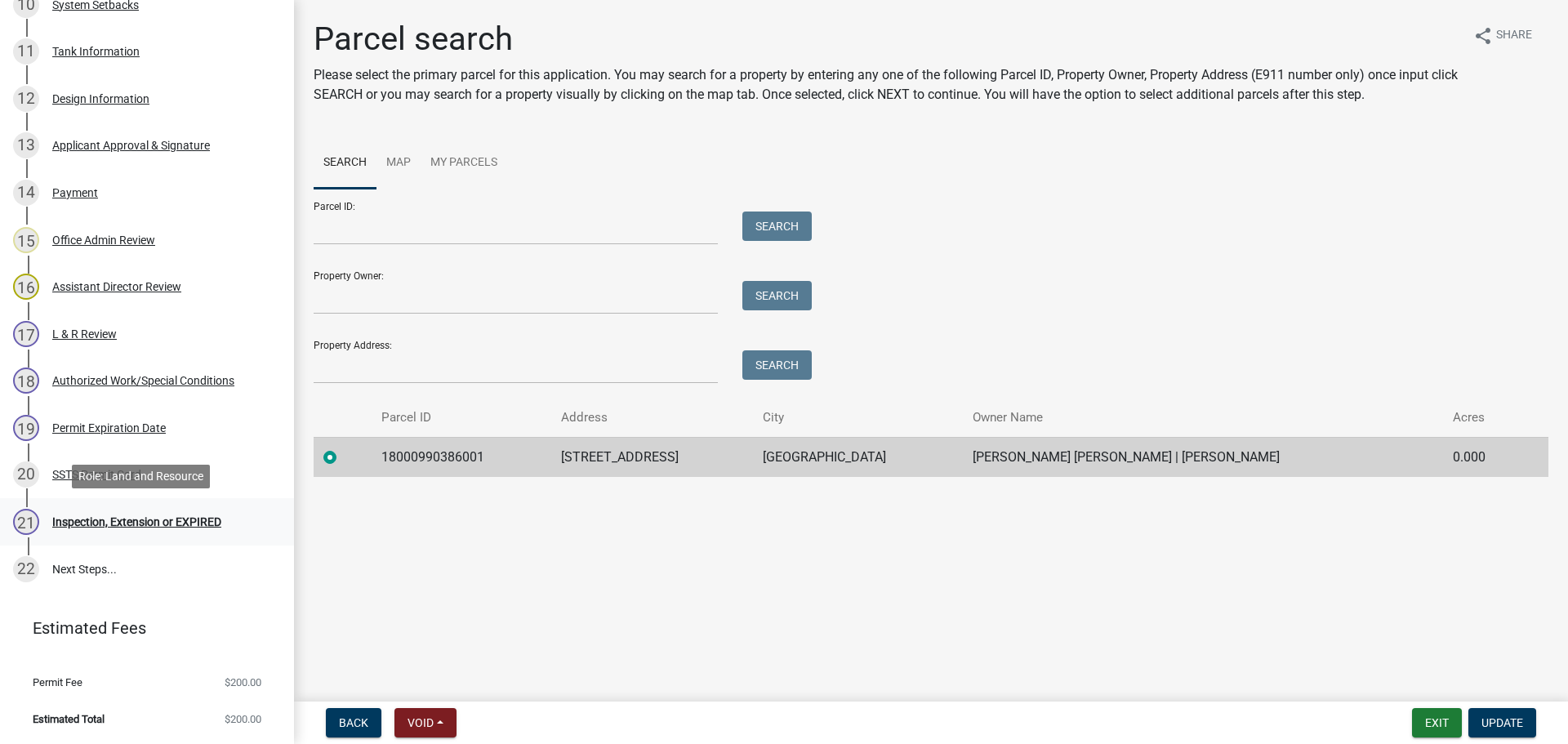
click at [87, 521] on div "Inspection, Extension or EXPIRED" at bounding box center [136, 522] width 169 height 12
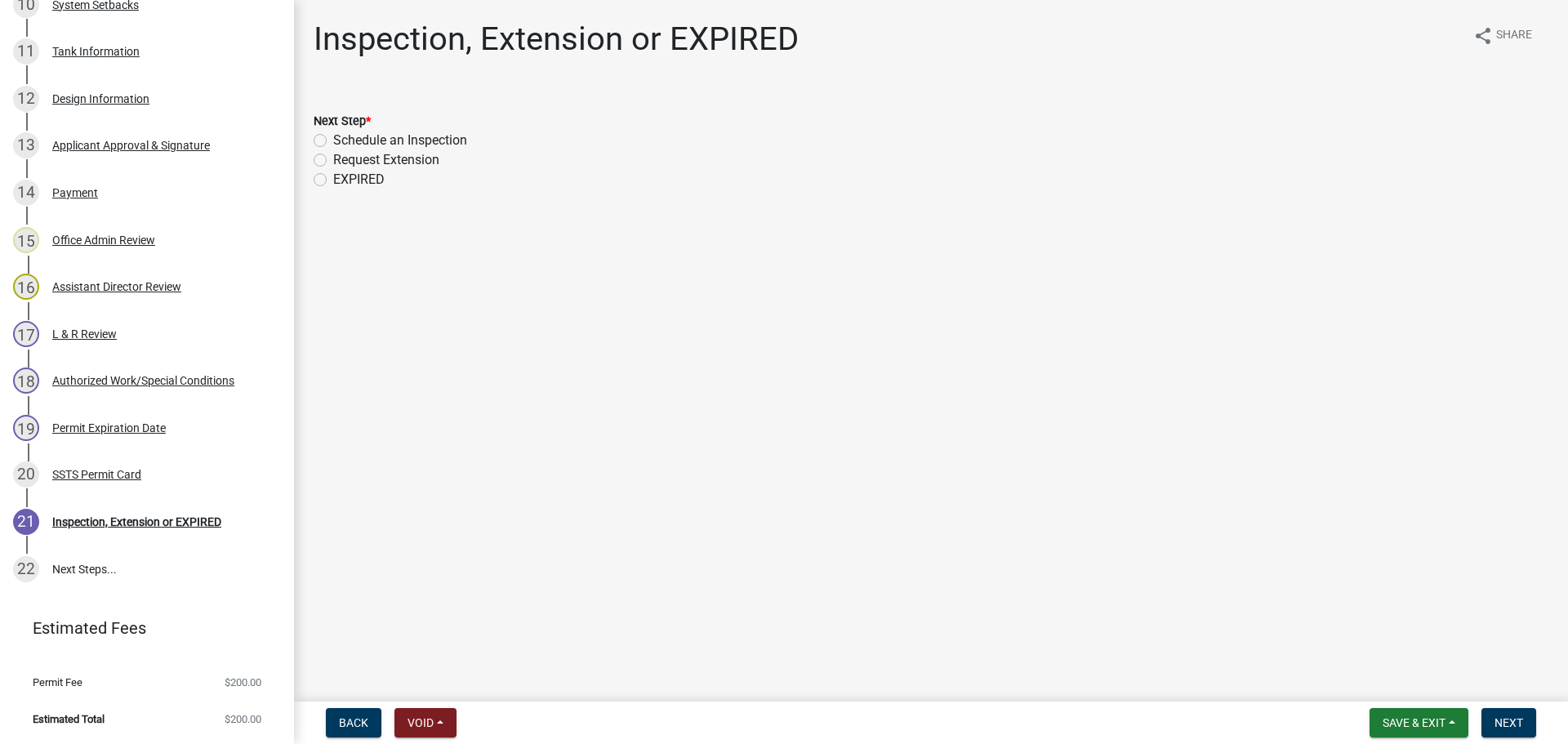
click at [379, 140] on label "Schedule an Inspection" at bounding box center [400, 140] width 134 height 20
click at [344, 140] on input "Schedule an Inspection" at bounding box center [338, 136] width 11 height 11
radio input "true"
click at [1510, 724] on span "Next" at bounding box center [1508, 723] width 28 height 13
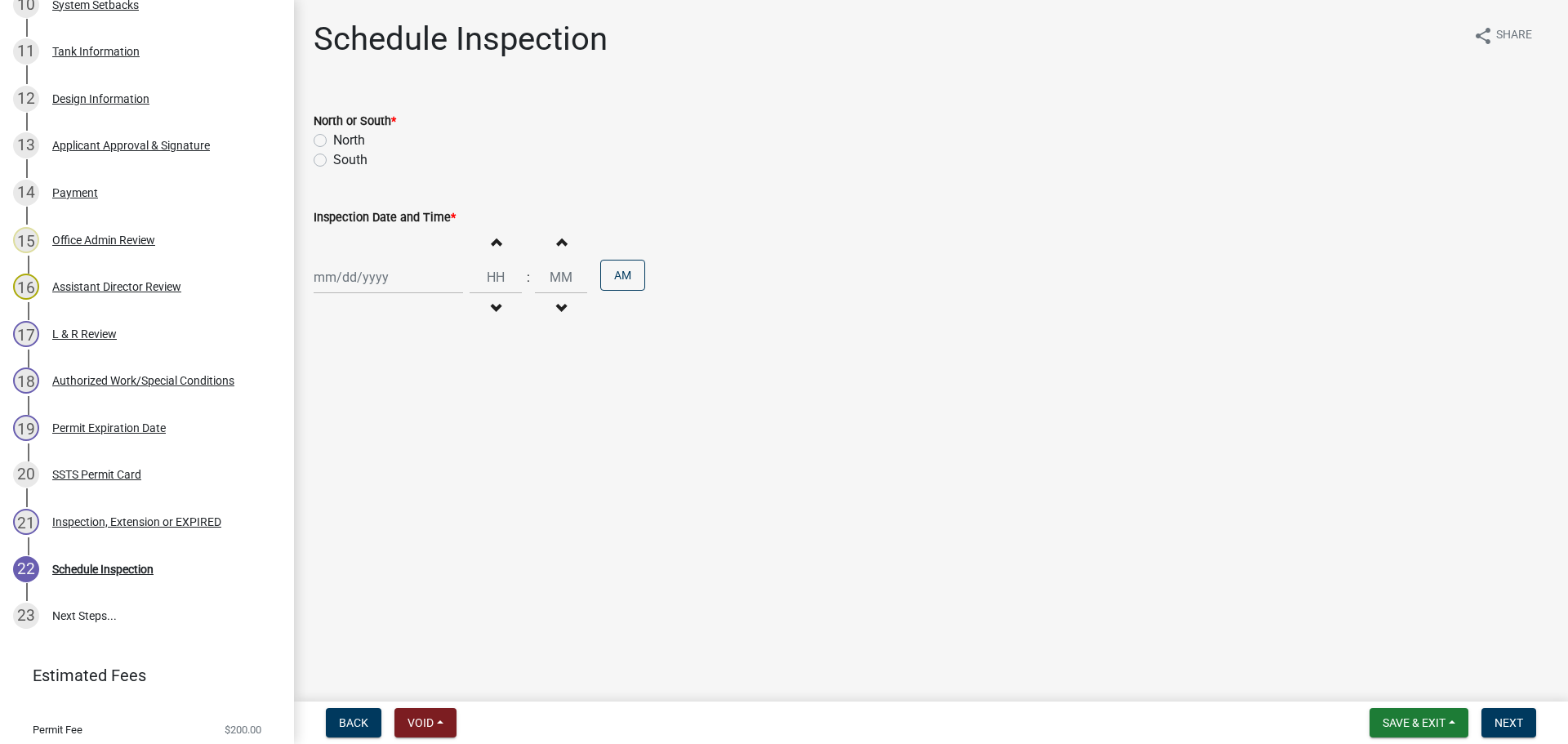
scroll to position [829, 0]
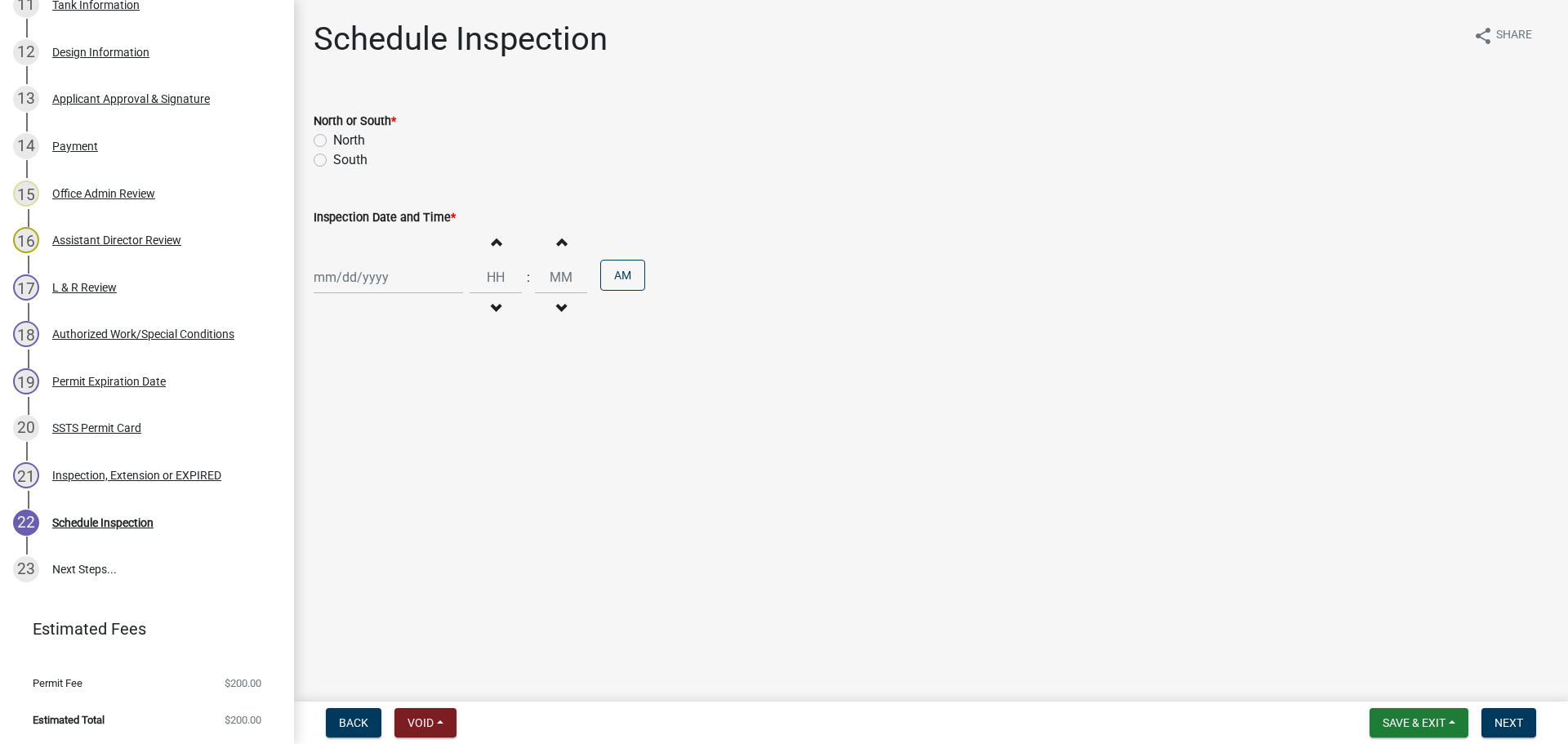
click at [333, 161] on label "South" at bounding box center [350, 160] width 34 height 20
click at [333, 161] on input "South" at bounding box center [338, 155] width 11 height 11
radio input "true"
click at [364, 281] on div at bounding box center [388, 277] width 149 height 33
select select "9"
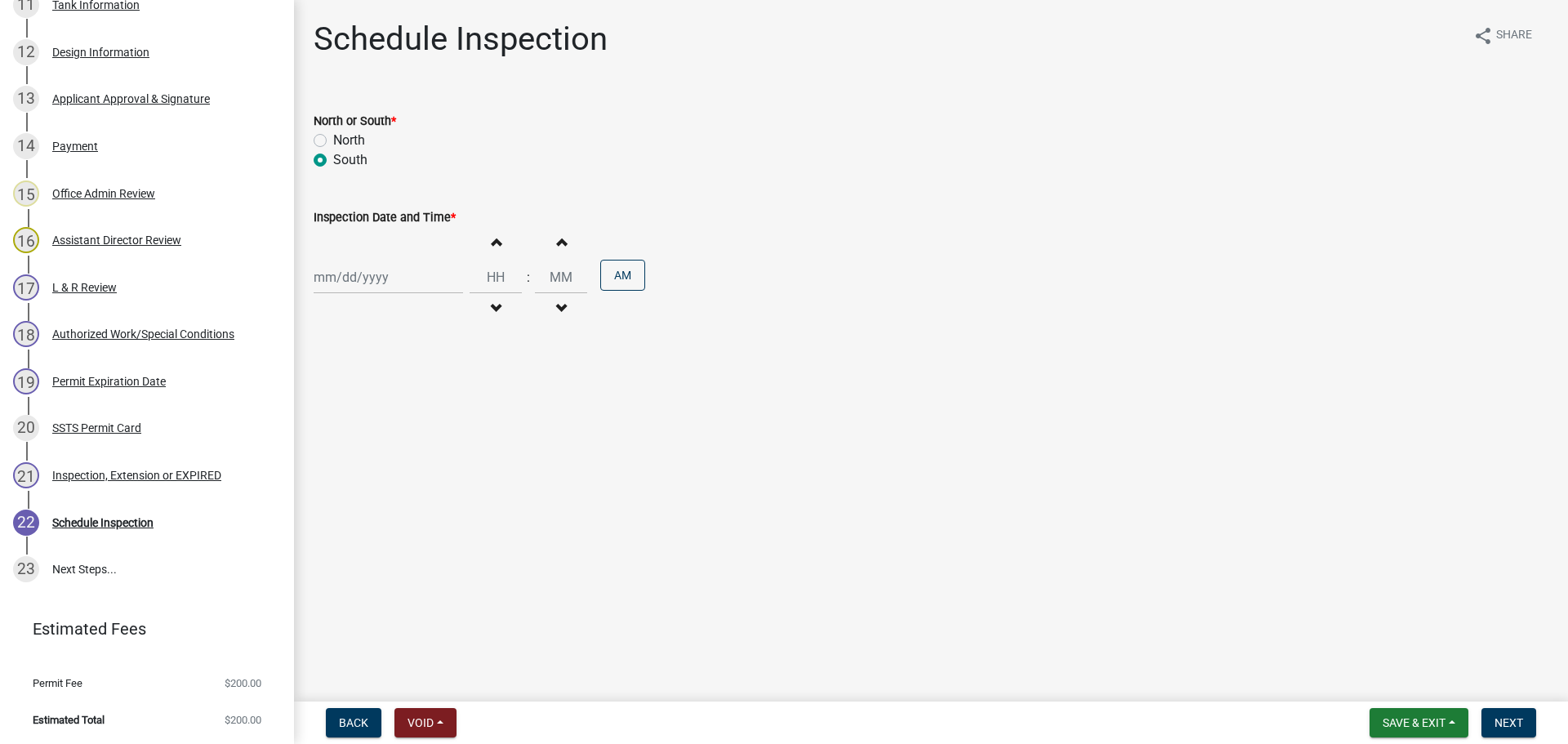
select select "2025"
click at [430, 442] on div "26" at bounding box center [434, 443] width 26 height 26
type input "[DATE]"
click at [494, 242] on button "Increment hours" at bounding box center [495, 242] width 34 height 29
type input "01"
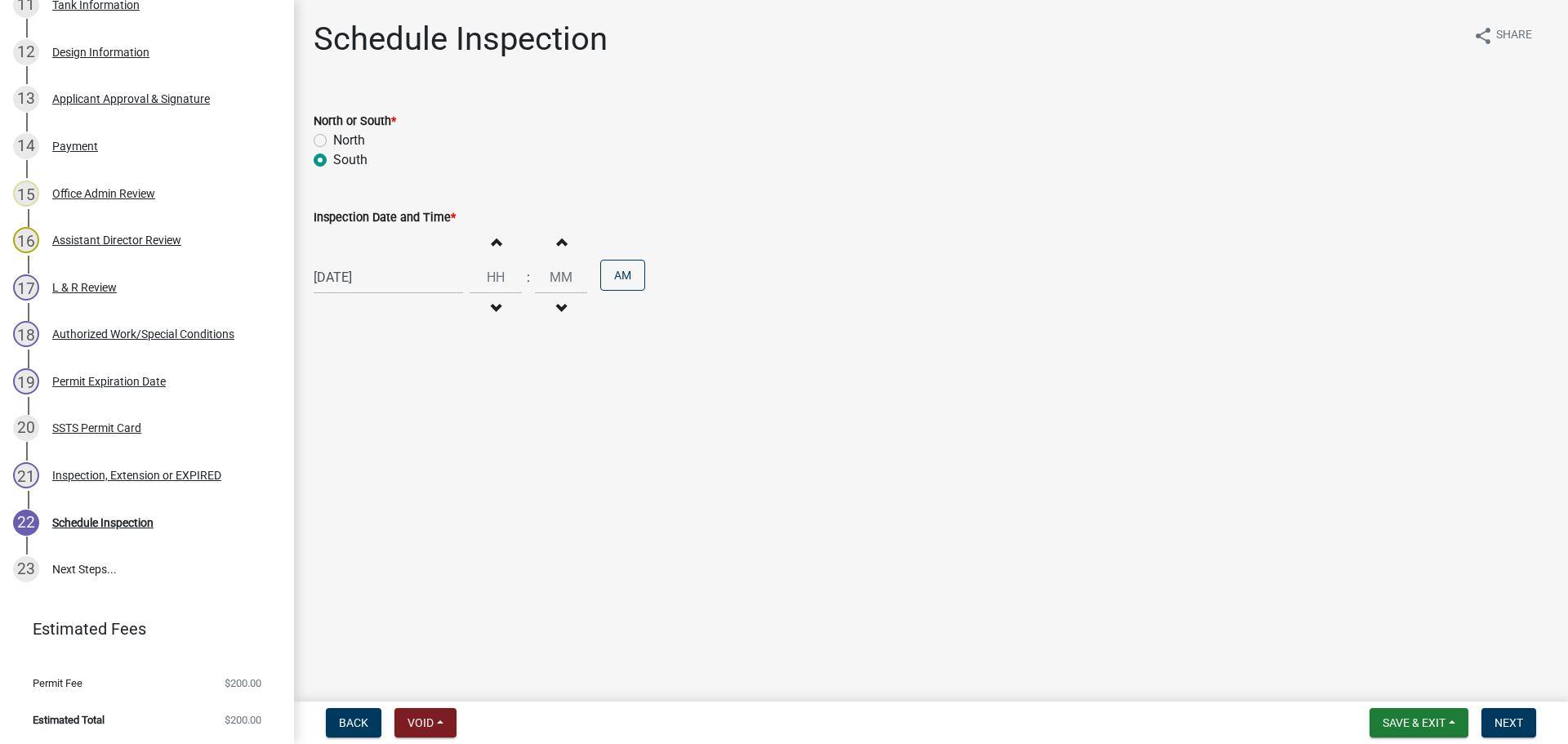
type input "00"
click at [627, 283] on button "AM" at bounding box center [623, 275] width 45 height 31
click at [1515, 723] on span "Next" at bounding box center [1508, 723] width 28 height 13
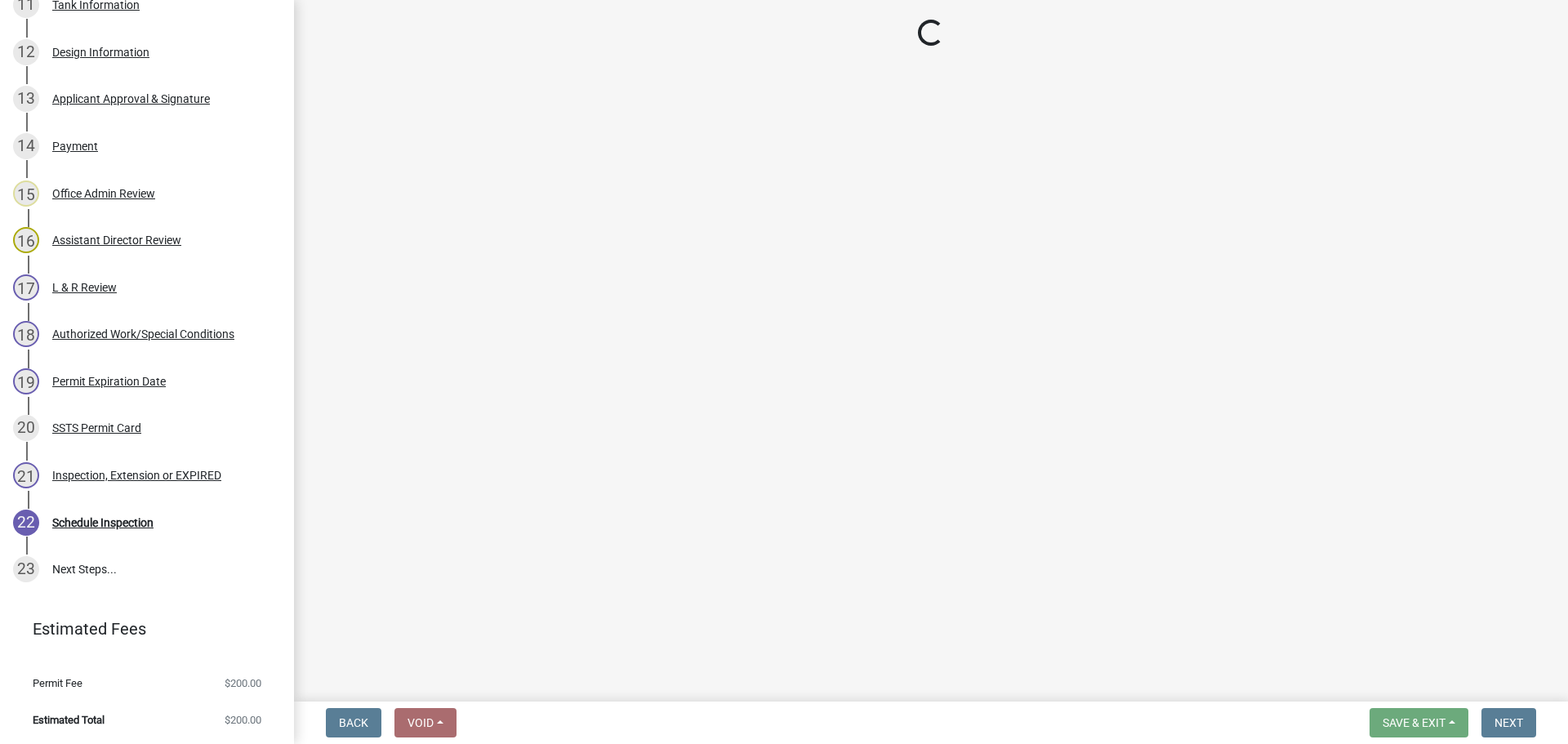
scroll to position [969, 0]
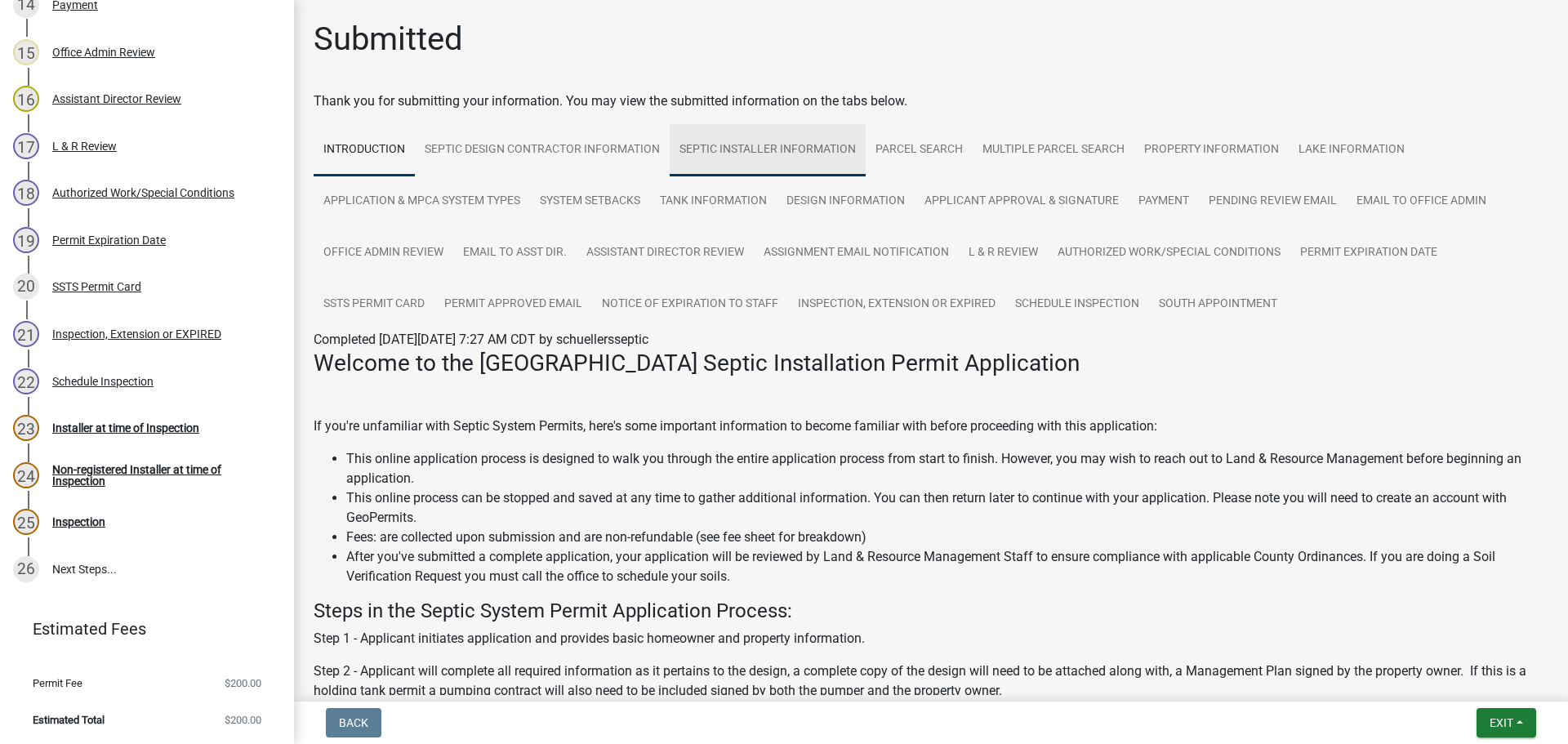
click at [808, 154] on link "Septic Installer Information" at bounding box center [767, 150] width 196 height 53
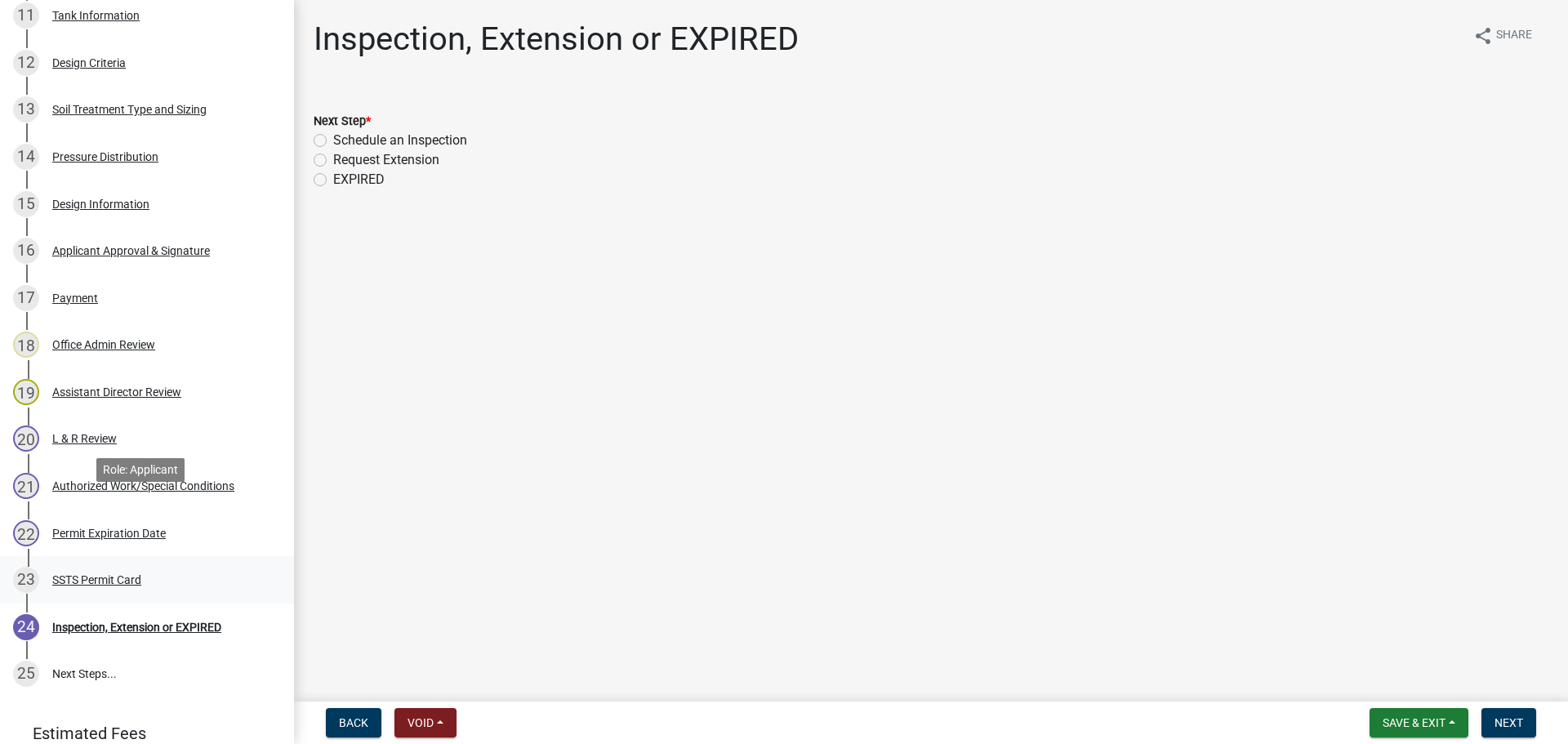
scroll to position [899, 0]
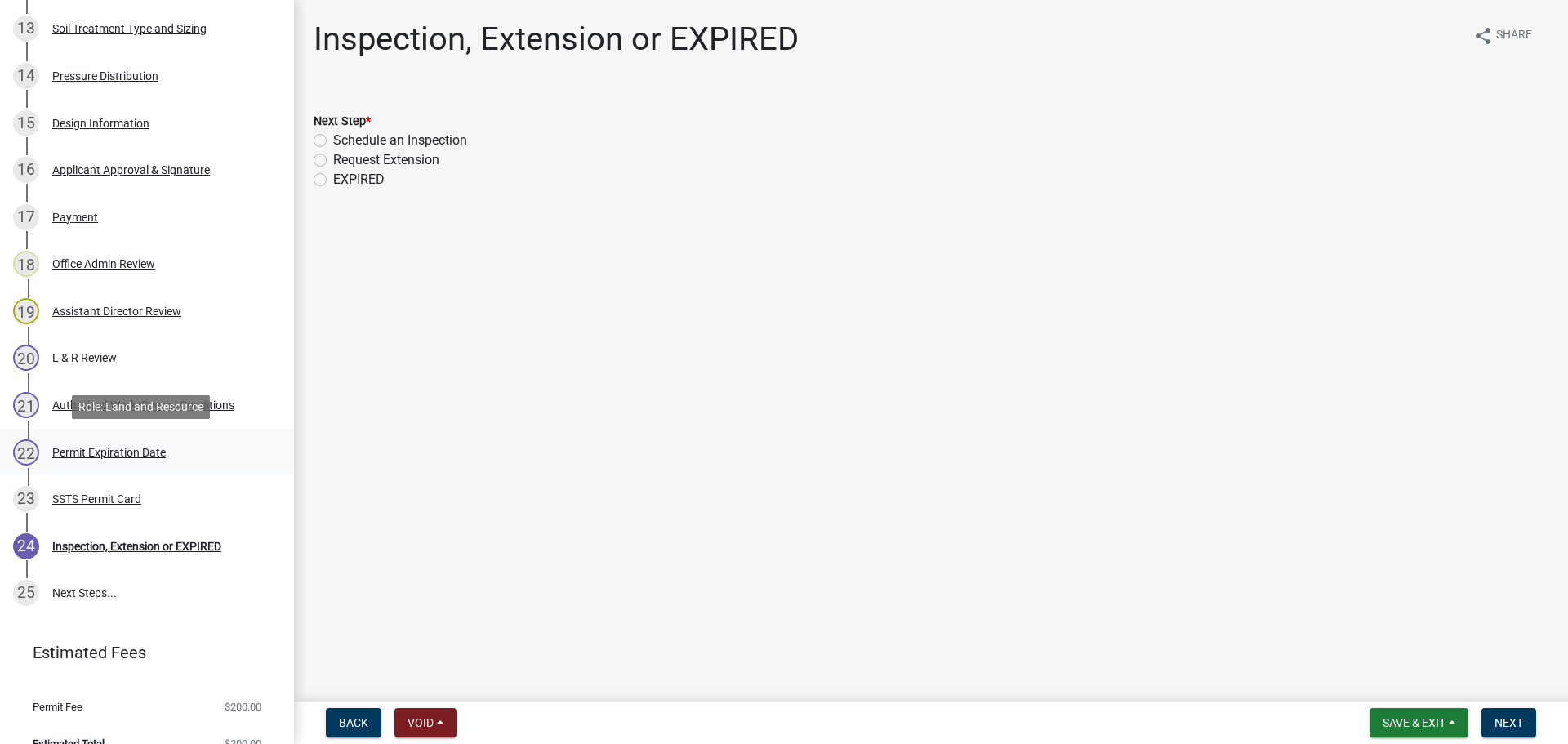
click at [112, 451] on div "Permit Expiration Date" at bounding box center [109, 452] width 113 height 12
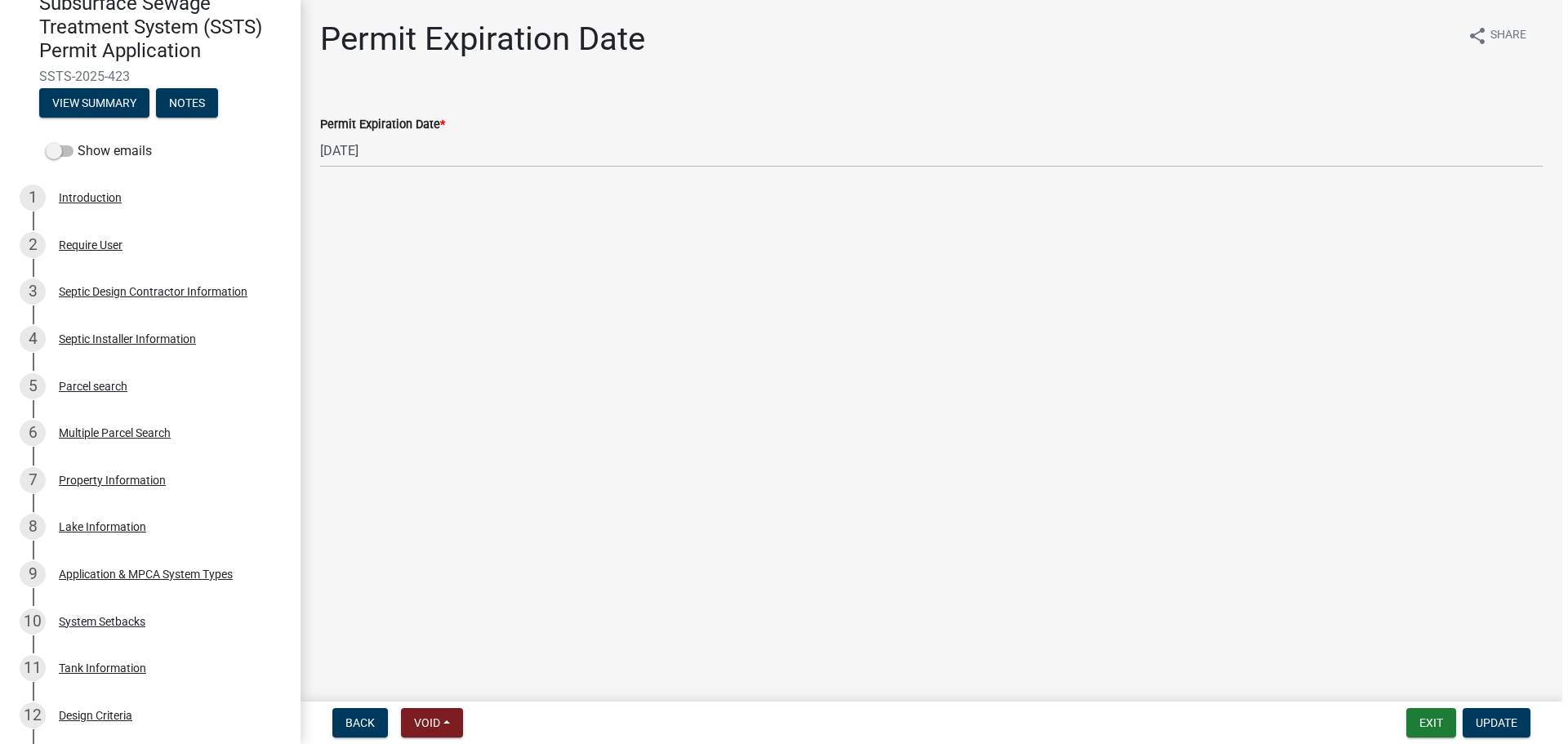
scroll to position [164, 0]
